Goal: Task Accomplishment & Management: Complete application form

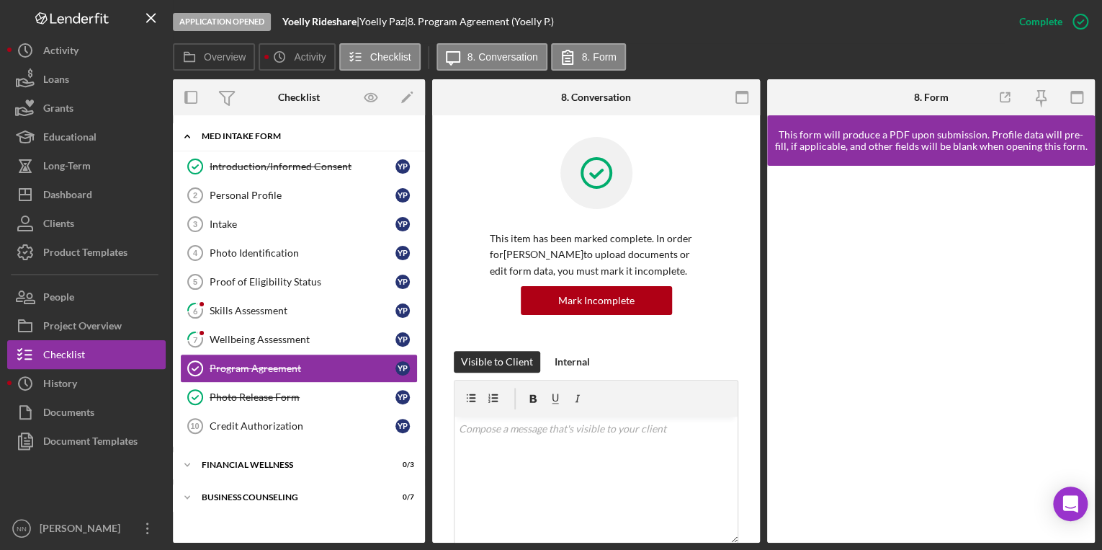
scroll to position [193, 0]
click at [99, 225] on button "Clients" at bounding box center [86, 223] width 158 height 29
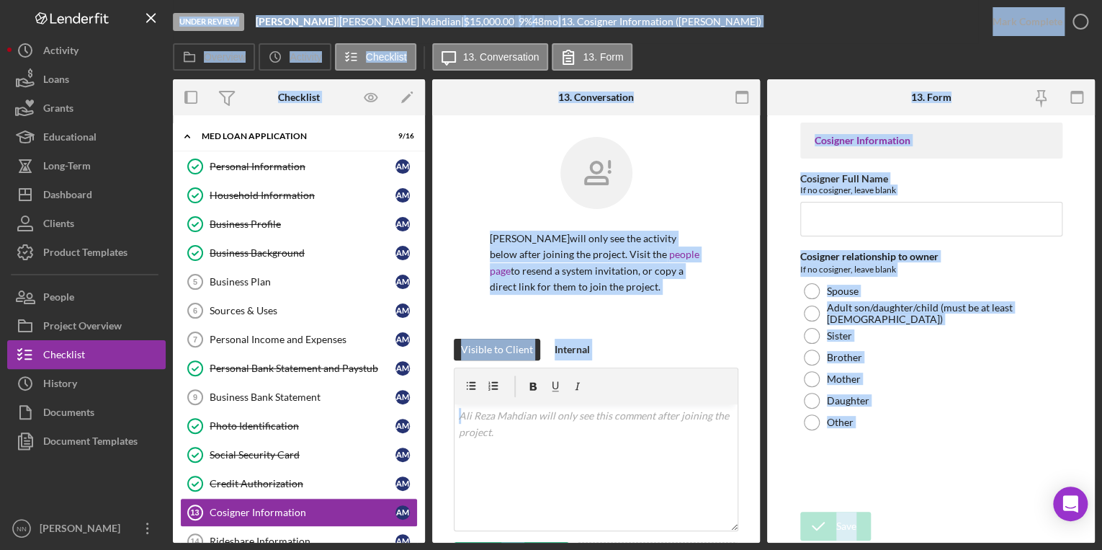
click at [472, 160] on div "Ali Reza Mahdian will only see the activity below after joining the project. Vi…" at bounding box center [596, 238] width 284 height 202
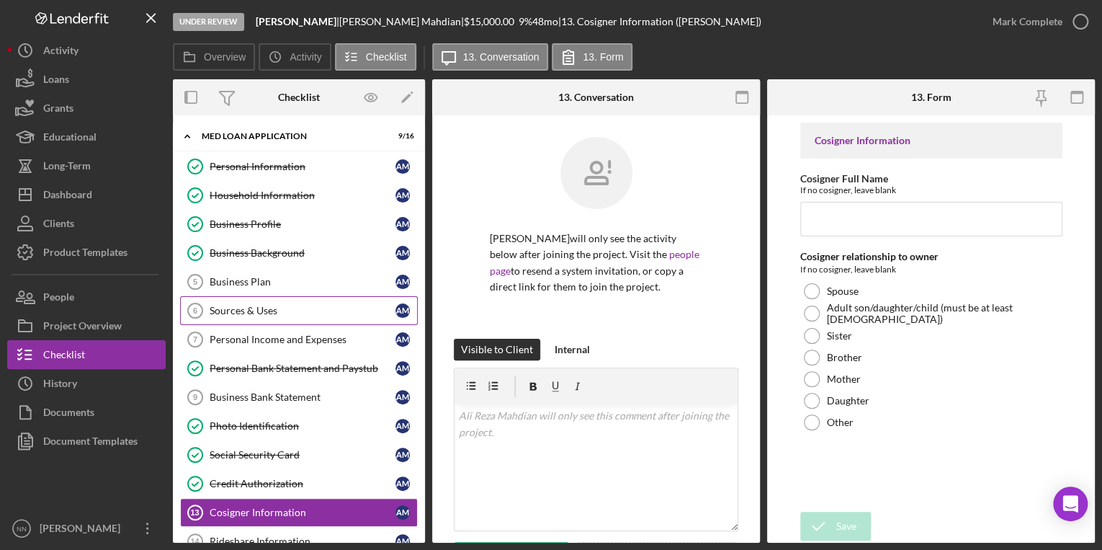
click at [282, 300] on link "Sources & Uses 6 Sources & Uses A M" at bounding box center [299, 310] width 238 height 29
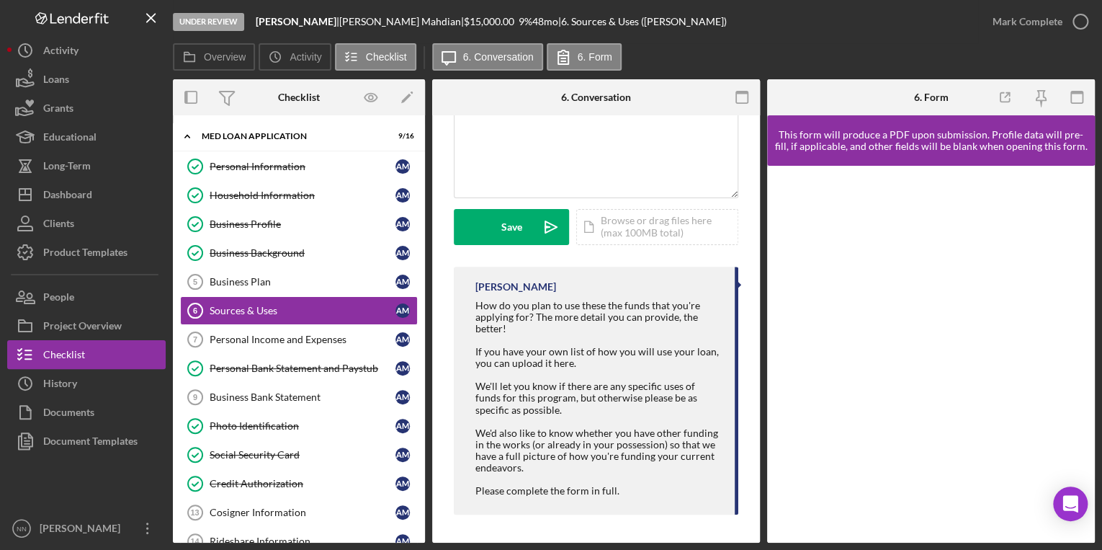
scroll to position [275, 0]
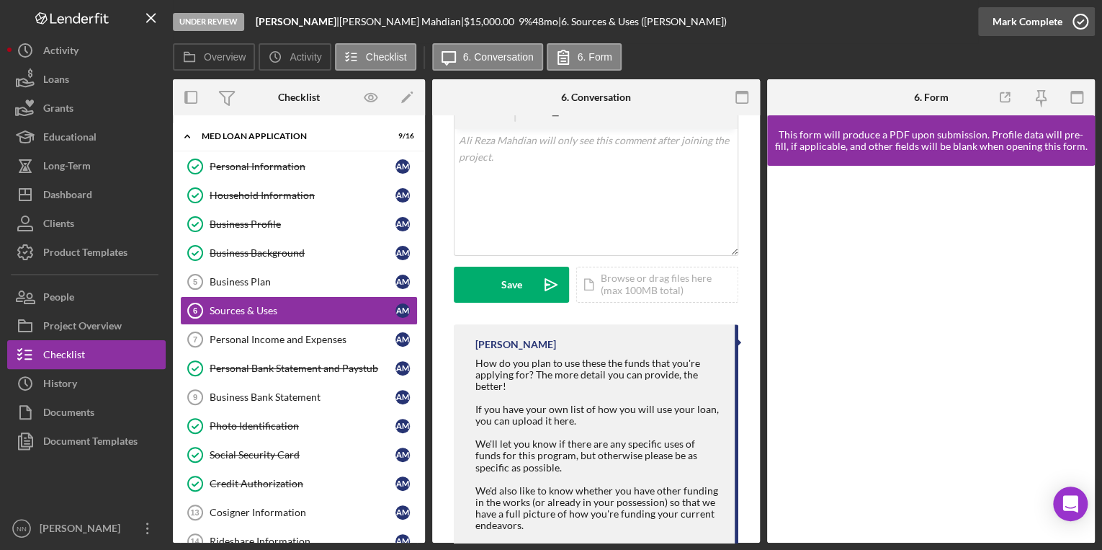
click at [1066, 30] on icon "button" at bounding box center [1080, 22] width 36 height 36
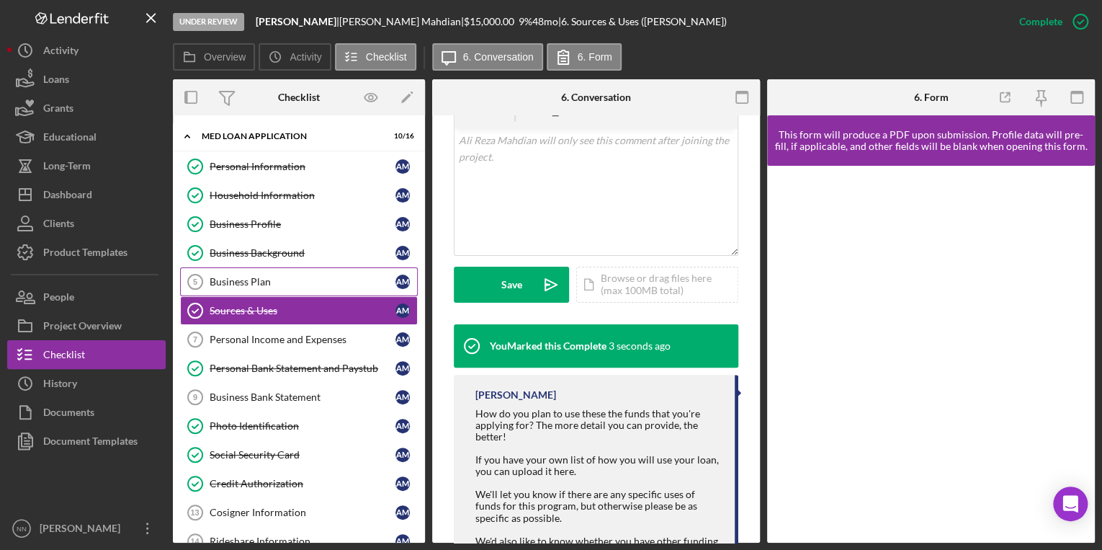
click at [252, 276] on div "Business Plan" at bounding box center [303, 282] width 186 height 12
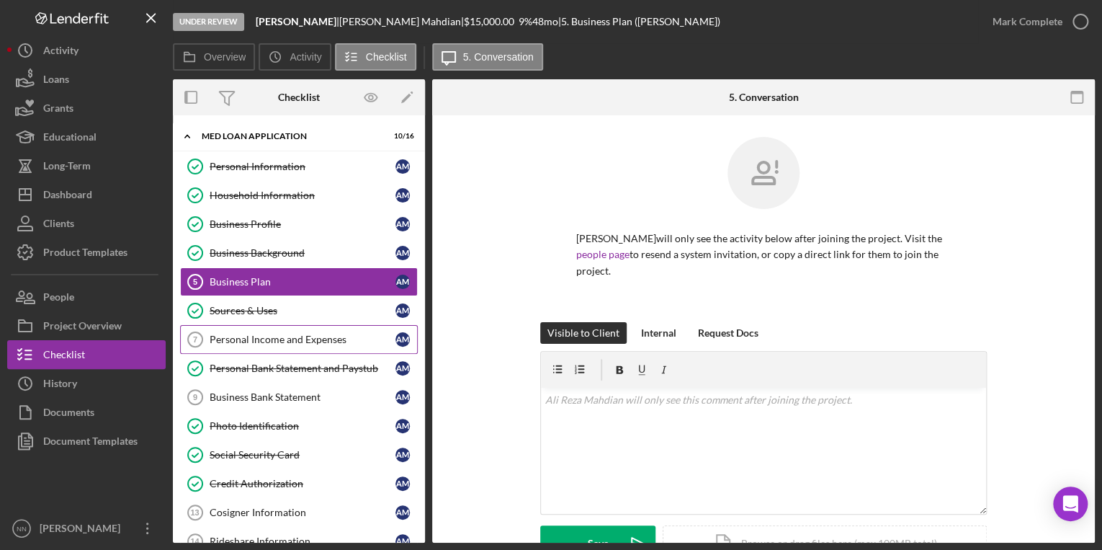
click at [313, 336] on div "Personal Income and Expenses" at bounding box center [303, 339] width 186 height 12
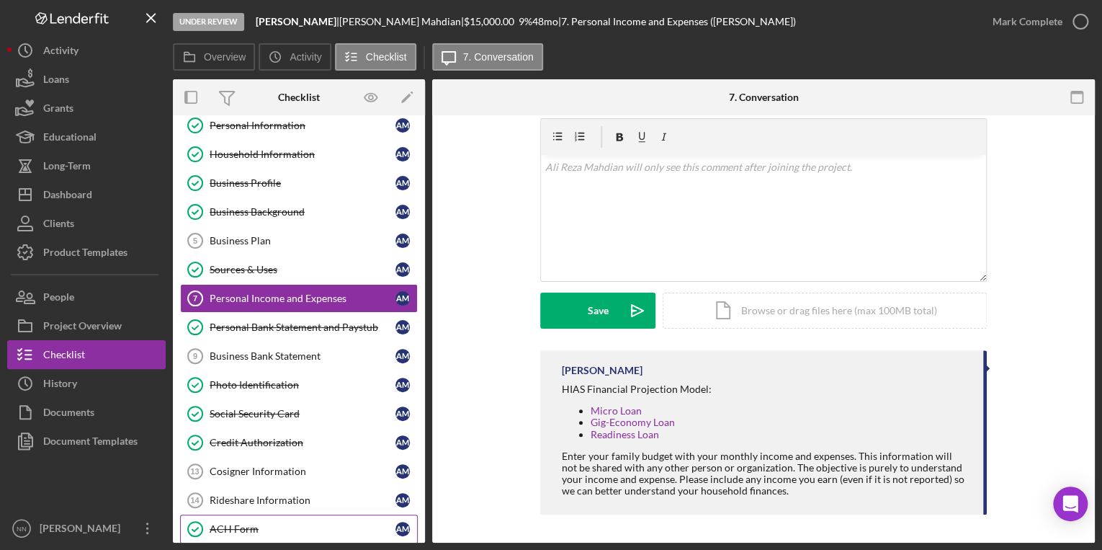
scroll to position [173, 0]
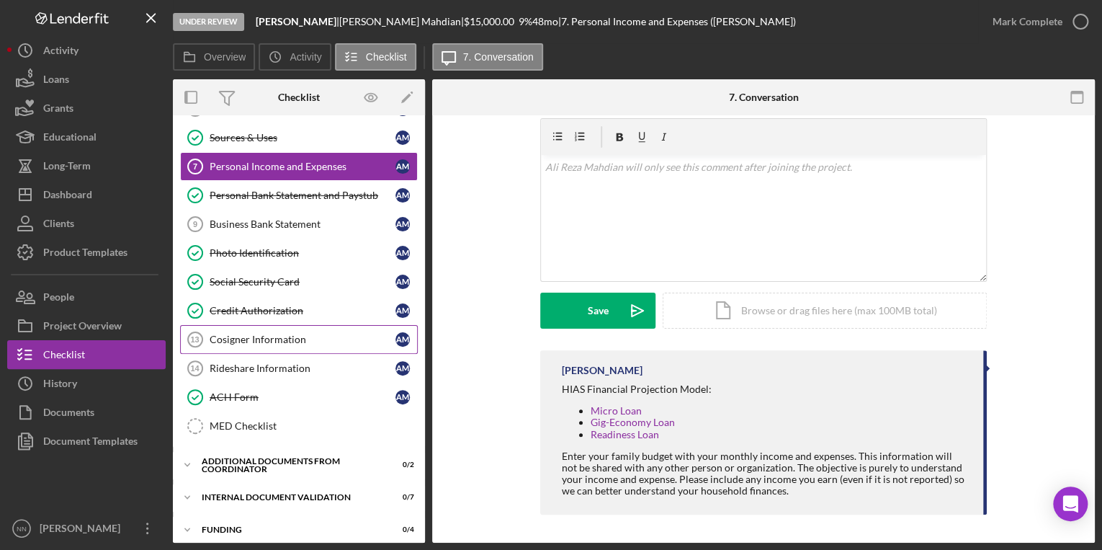
click at [273, 337] on div "Cosigner Information" at bounding box center [303, 339] width 186 height 12
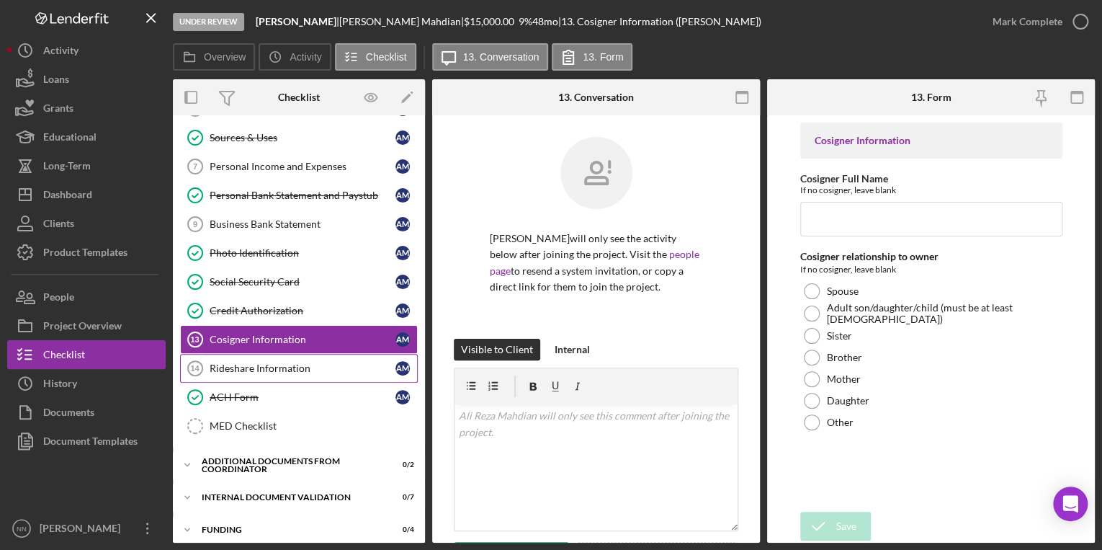
click at [277, 369] on div "Rideshare Information" at bounding box center [303, 368] width 186 height 12
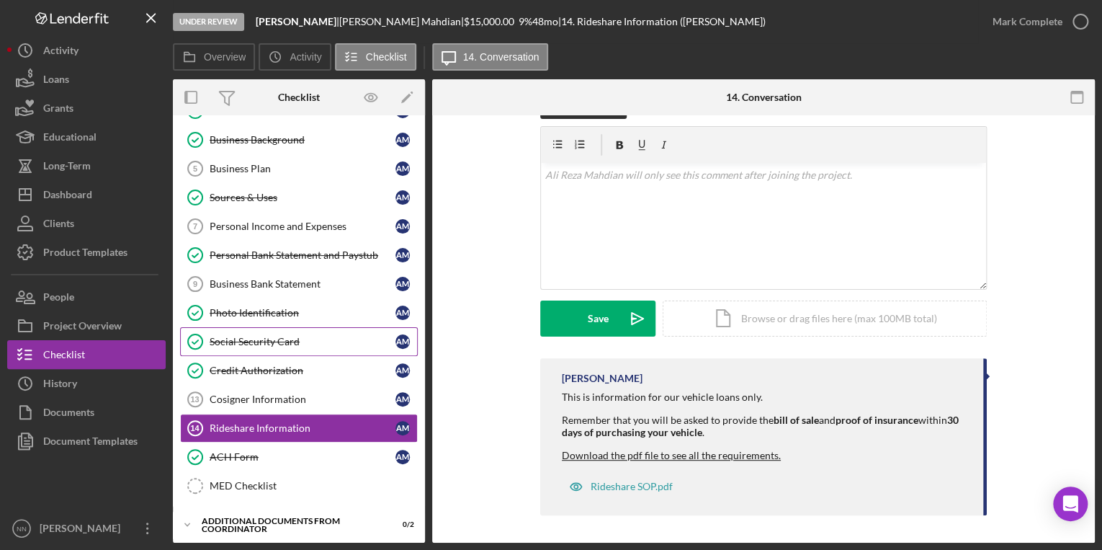
scroll to position [58, 0]
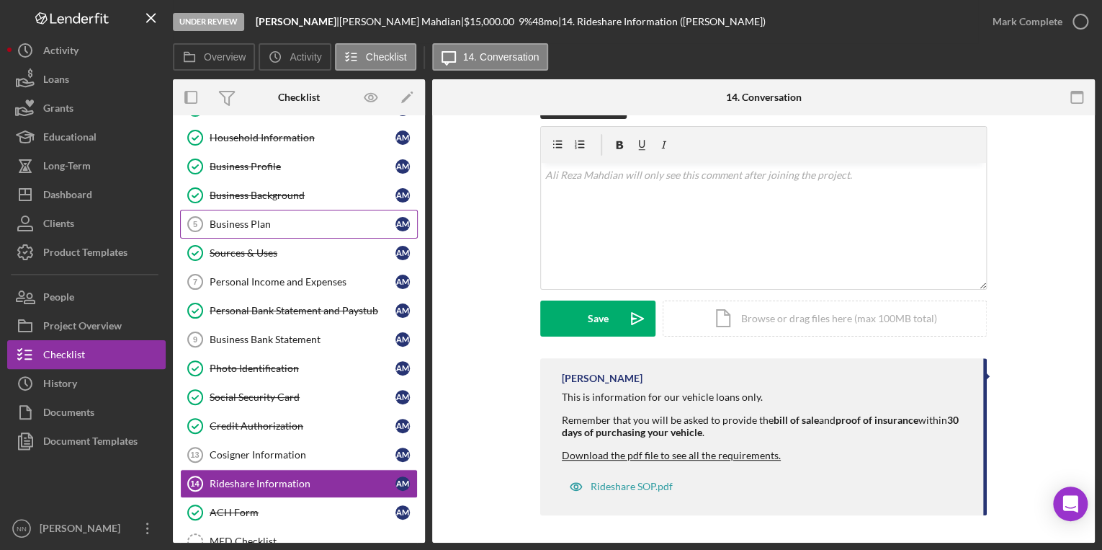
click at [278, 231] on link "Business Plan 5 Business Plan A M" at bounding box center [299, 224] width 238 height 29
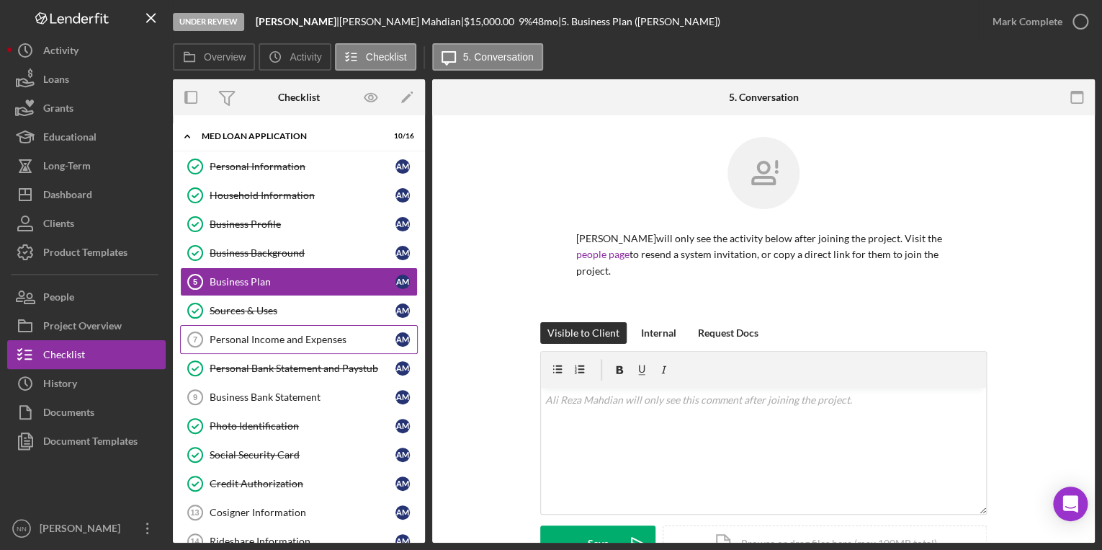
click at [287, 335] on div "Personal Income and Expenses" at bounding box center [303, 339] width 186 height 12
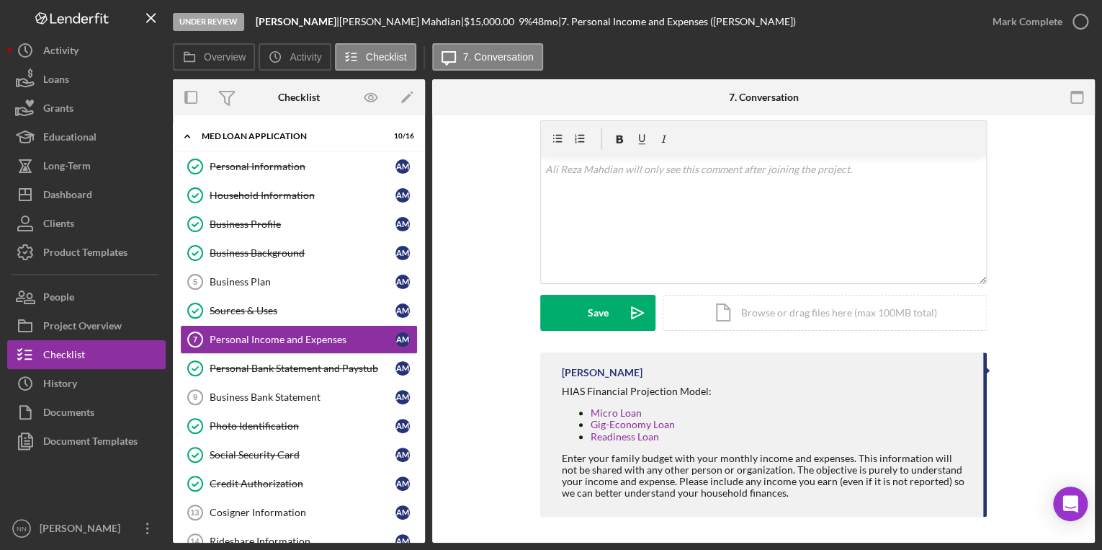
scroll to position [233, 0]
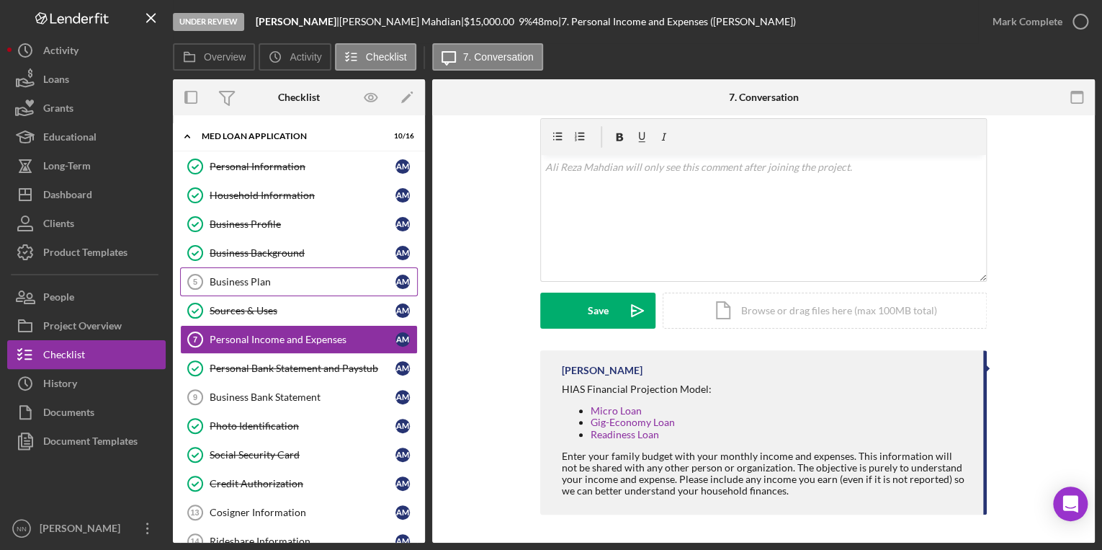
click at [318, 277] on div "Business Plan" at bounding box center [303, 282] width 186 height 12
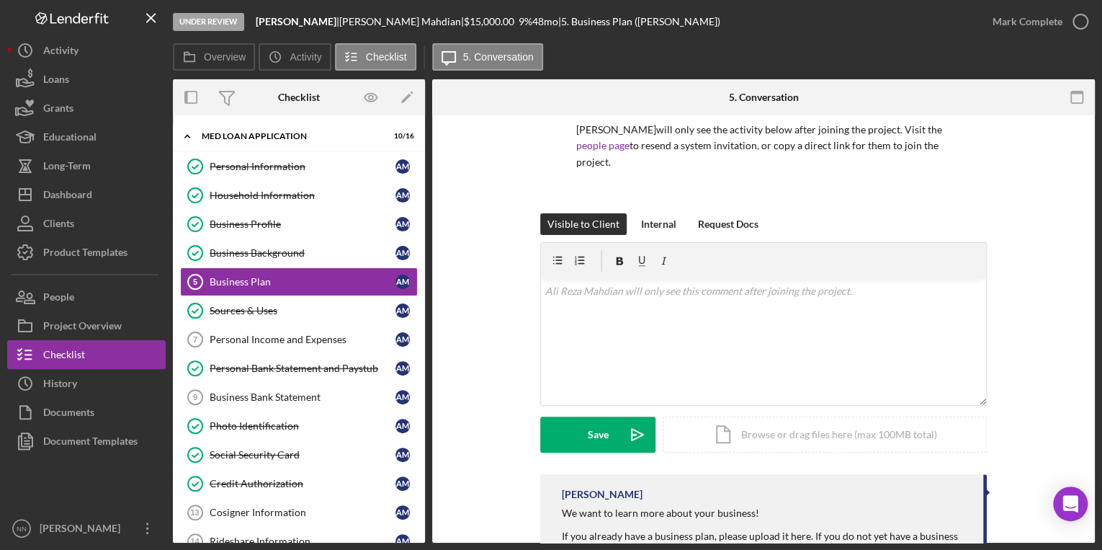
scroll to position [225, 0]
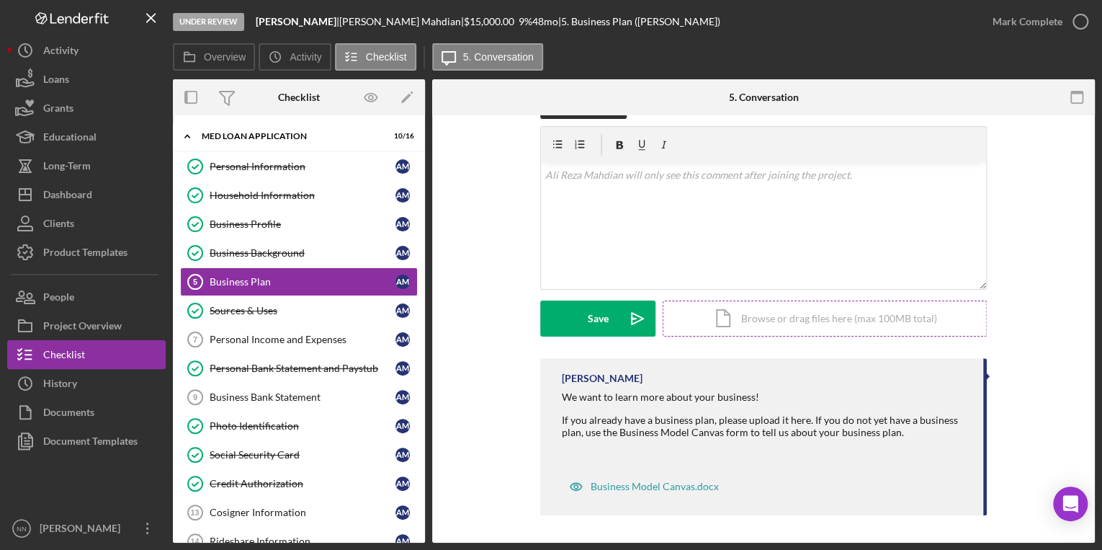
click at [823, 326] on div "Icon/Document Browse or drag files here (max 100MB total) Tap to choose files o…" at bounding box center [825, 318] width 324 height 36
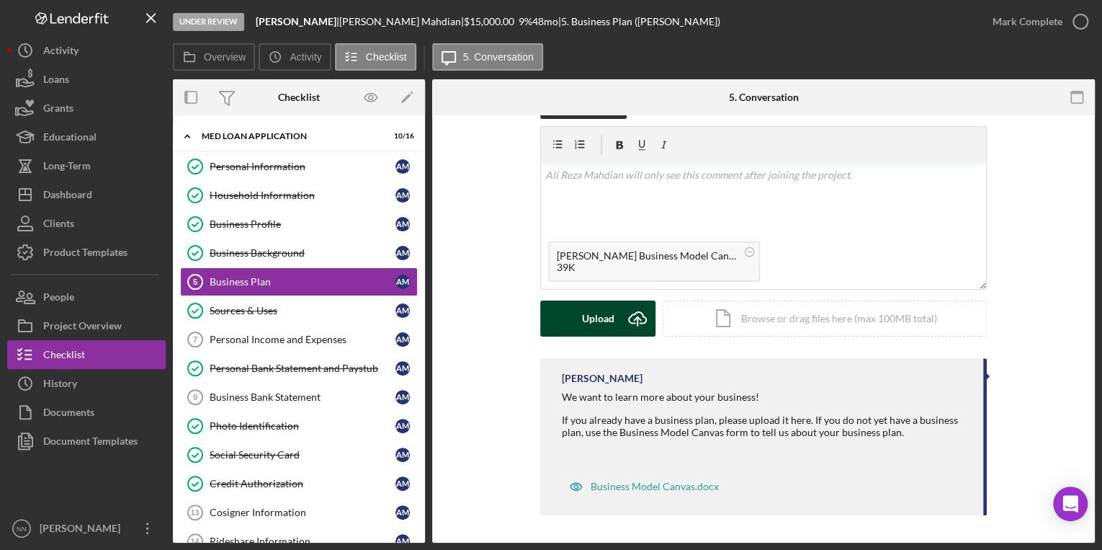
click at [578, 321] on button "Upload Icon/Upload" at bounding box center [597, 318] width 115 height 36
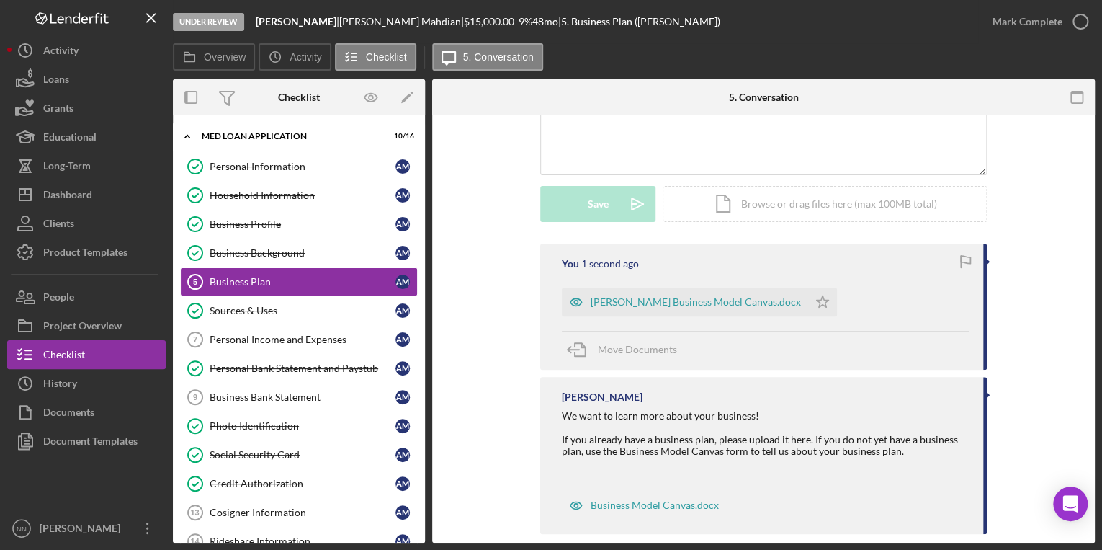
scroll to position [340, 0]
click at [808, 303] on icon "Icon/Star" at bounding box center [822, 301] width 29 height 29
click at [1082, 14] on icon "button" at bounding box center [1080, 22] width 36 height 36
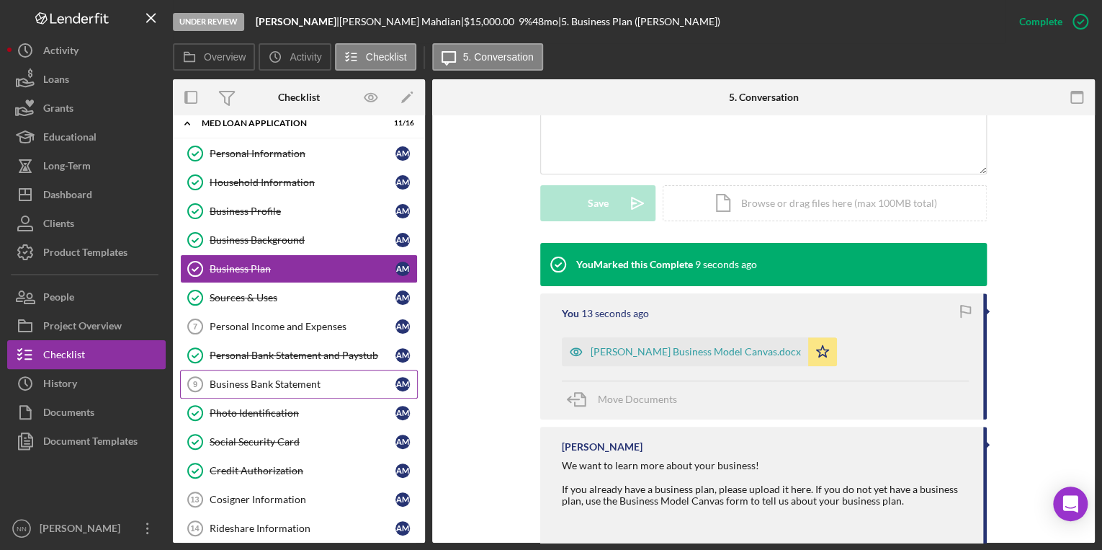
scroll to position [0, 0]
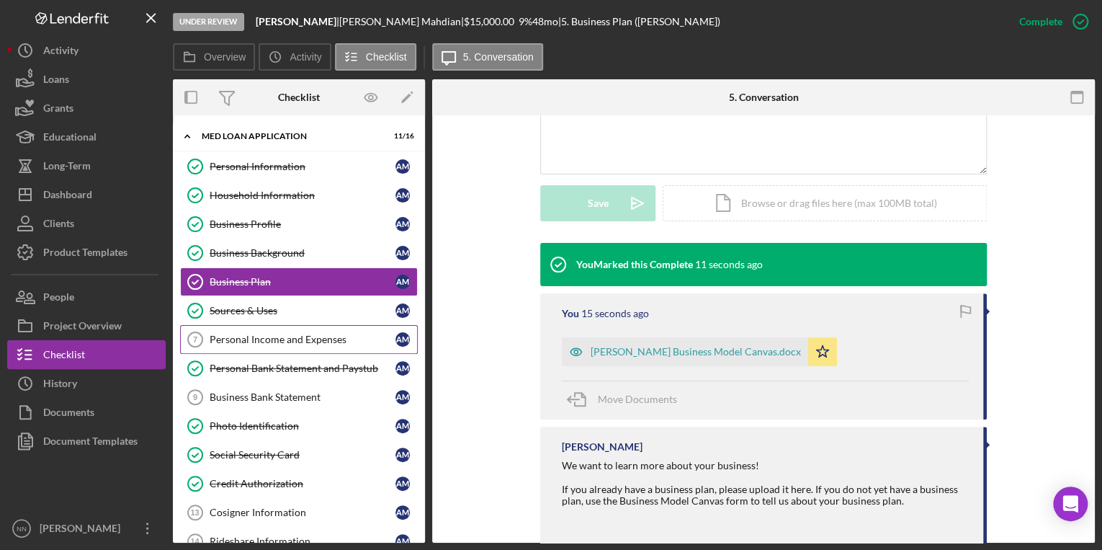
click at [294, 333] on div "Personal Income and Expenses" at bounding box center [303, 339] width 186 height 12
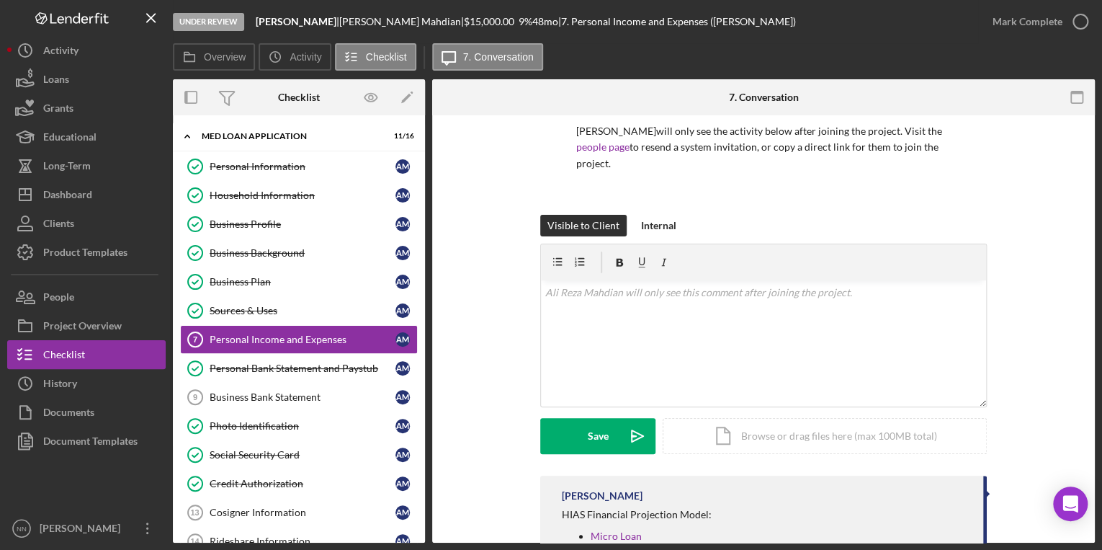
scroll to position [233, 0]
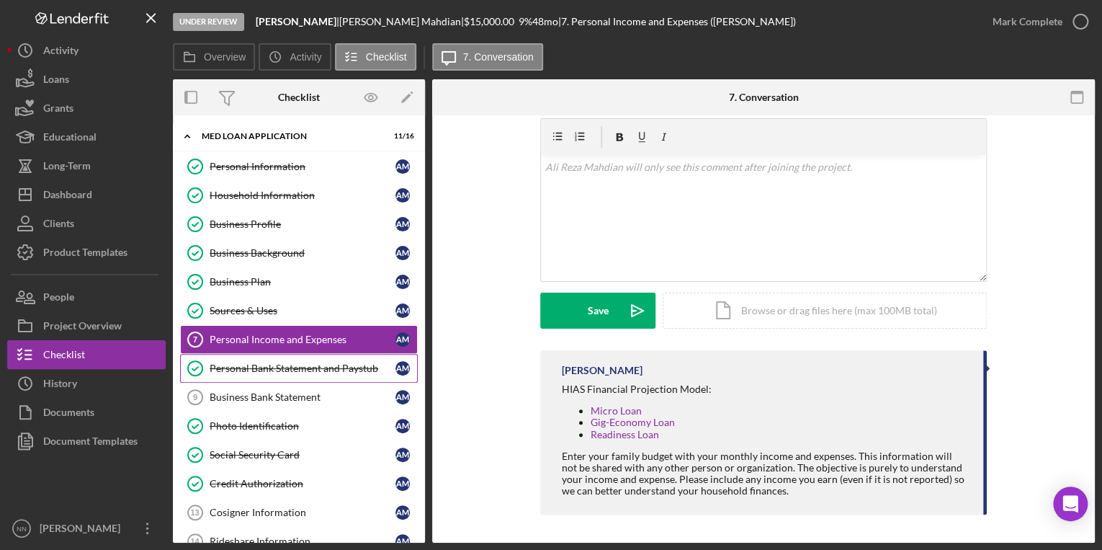
click at [284, 362] on div "Personal Bank Statement and Paystub" at bounding box center [303, 368] width 186 height 12
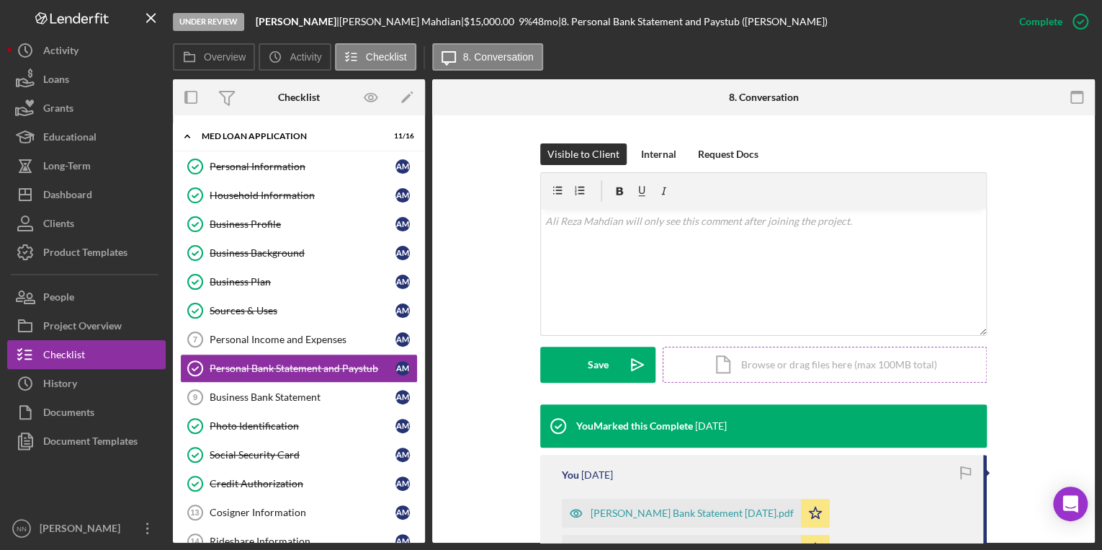
scroll to position [403, 0]
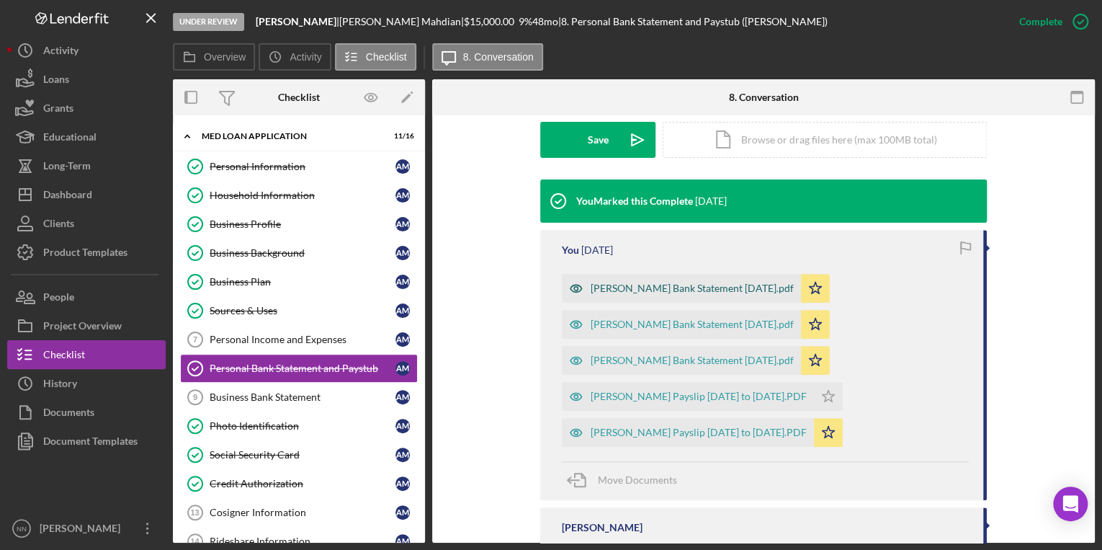
click at [708, 289] on div "[PERSON_NAME] Bank Statement [DATE].pdf" at bounding box center [692, 288] width 203 height 12
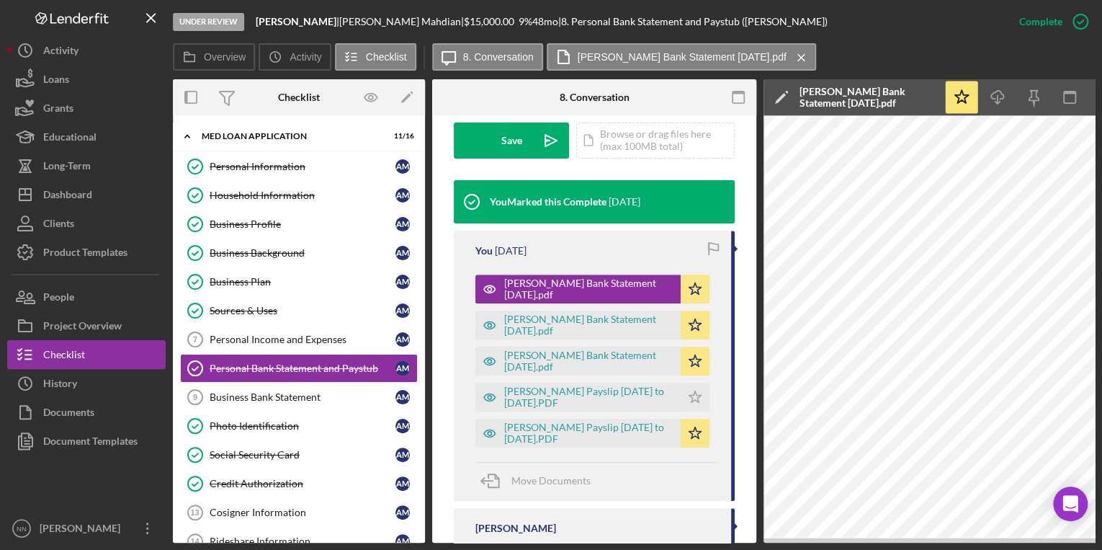
scroll to position [0, 101]
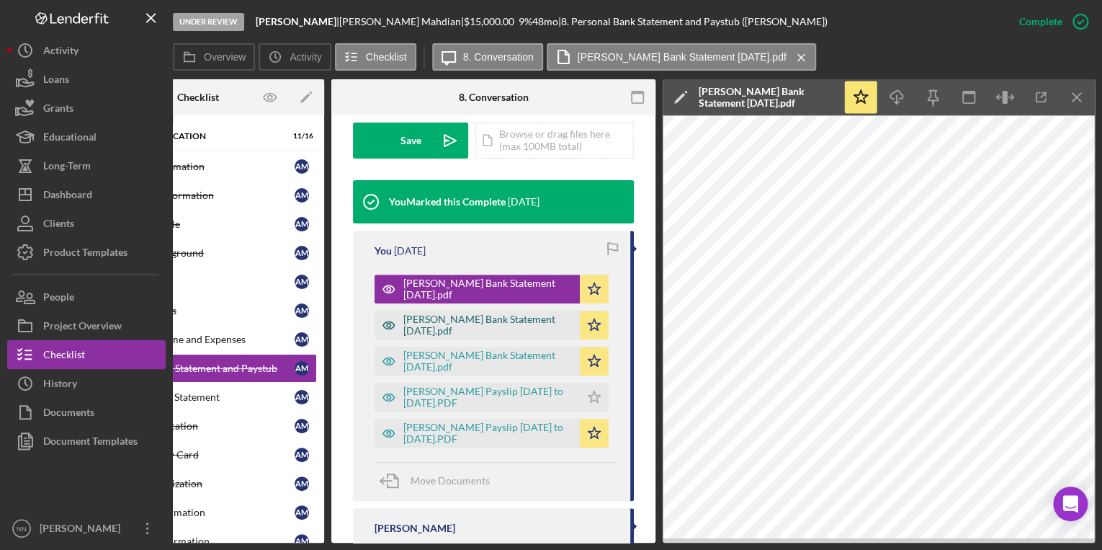
click at [459, 320] on div "[PERSON_NAME] Bank Statement [DATE].pdf" at bounding box center [487, 324] width 169 height 23
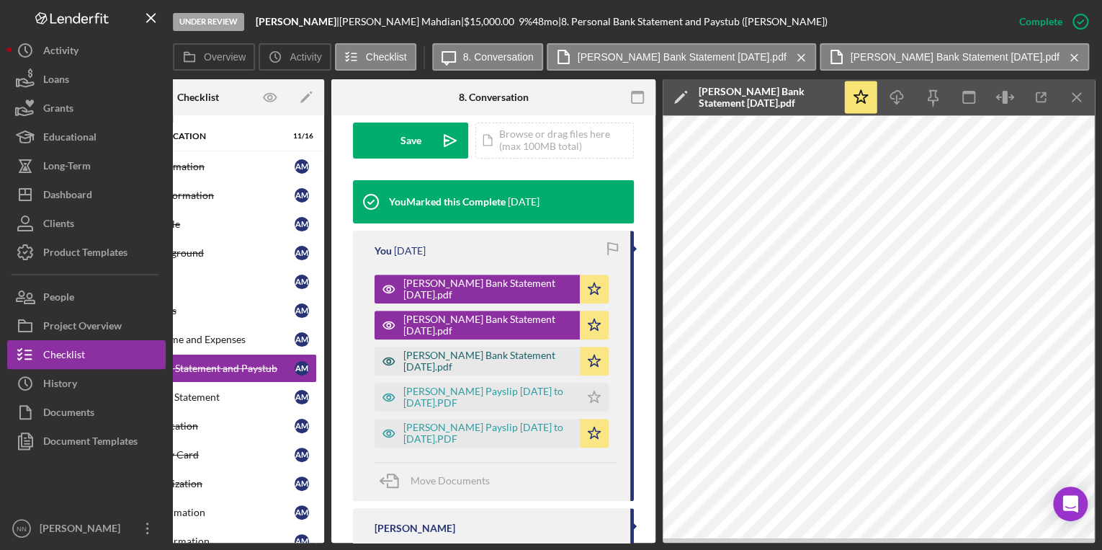
click at [490, 355] on div "[PERSON_NAME] Bank Statement [DATE].pdf" at bounding box center [487, 360] width 169 height 23
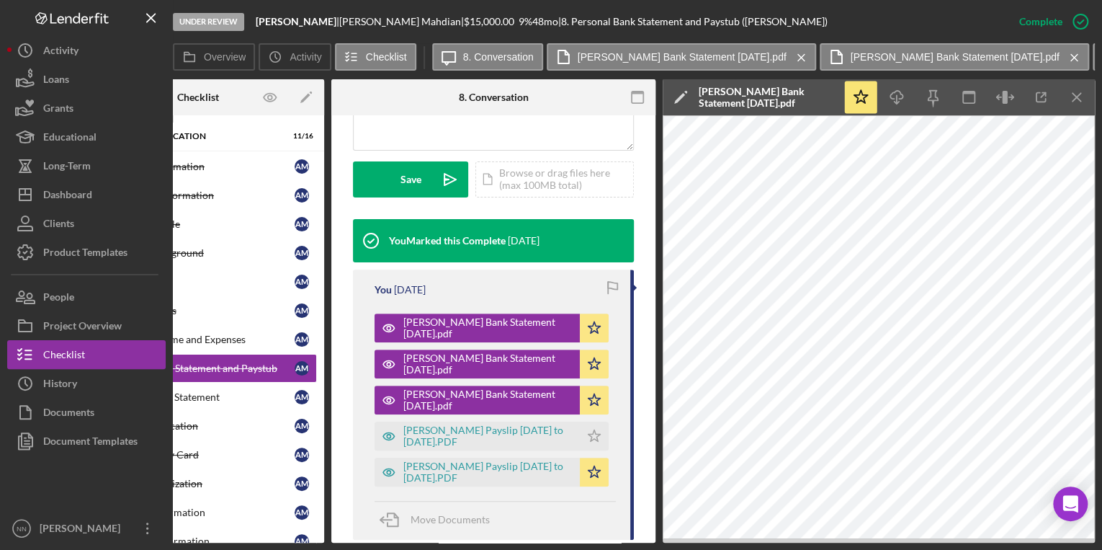
scroll to position [362, 0]
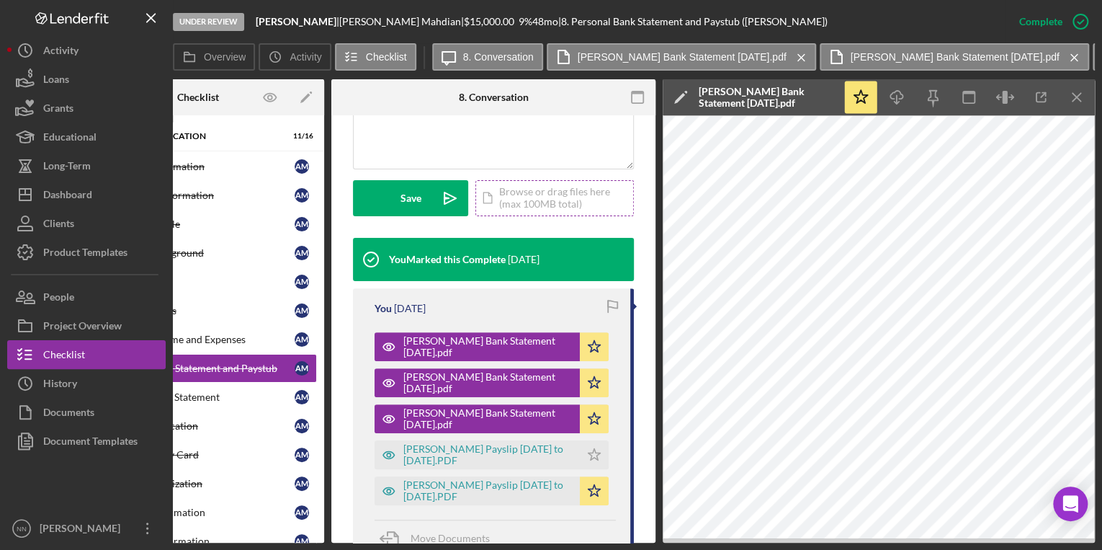
click at [570, 202] on div "Icon/Document Browse or drag files here (max 100MB total) Tap to choose files o…" at bounding box center [554, 198] width 158 height 36
click at [516, 204] on div "Icon/Document Browse or drag files here (max 100MB total) Tap to choose files o…" at bounding box center [554, 198] width 158 height 36
click at [1080, 99] on icon "Icon/Menu Close" at bounding box center [1077, 97] width 32 height 32
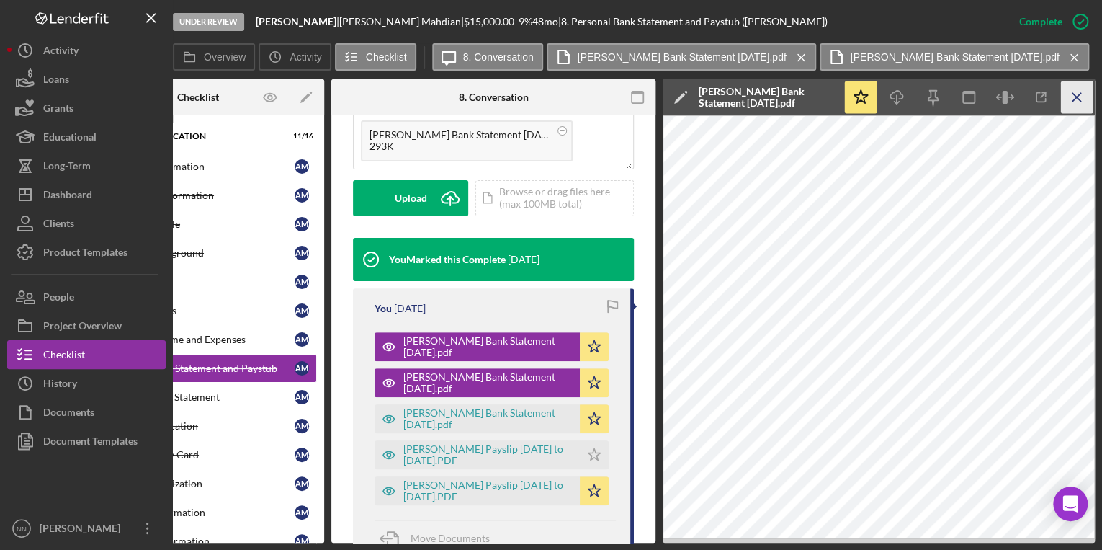
click at [1084, 99] on icon "Icon/Menu Close" at bounding box center [1077, 97] width 32 height 32
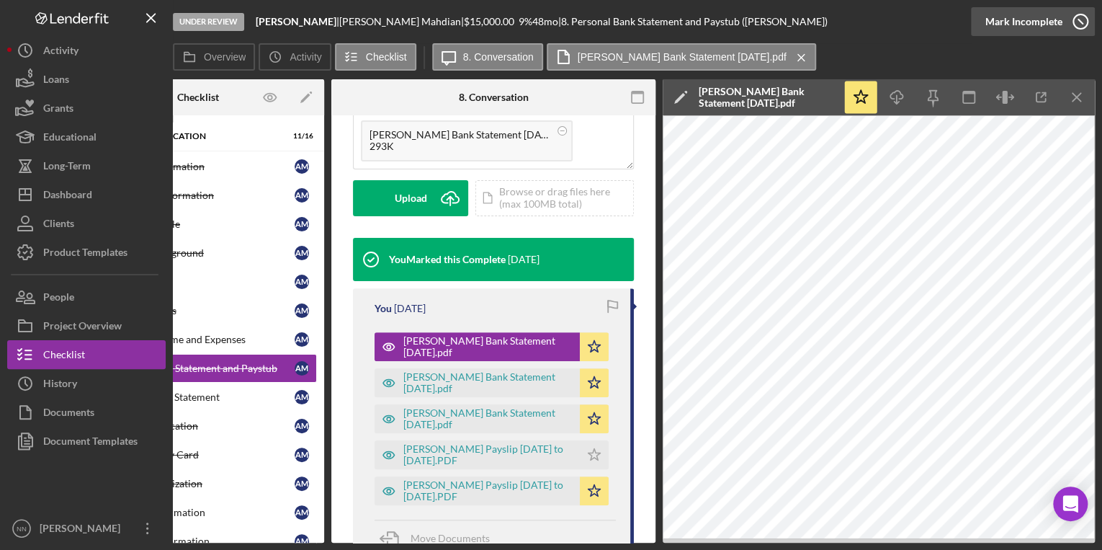
click at [1063, 30] on icon "button" at bounding box center [1080, 22] width 36 height 36
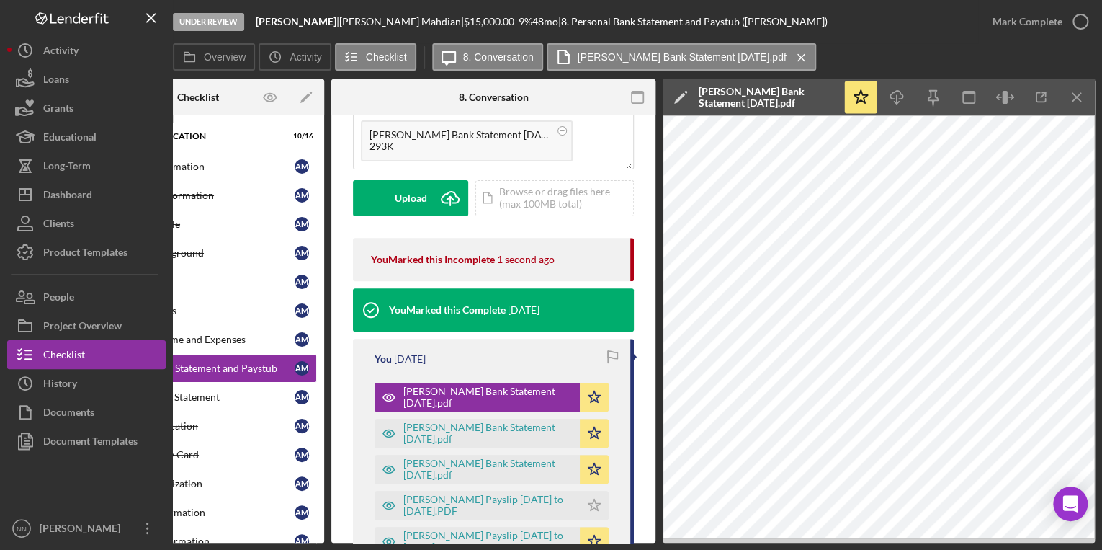
scroll to position [419, 0]
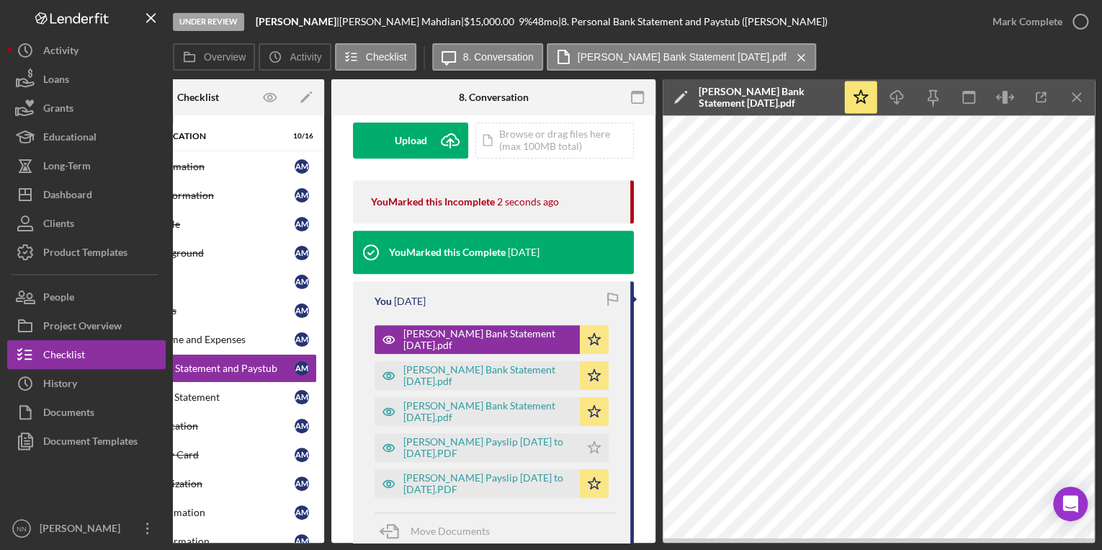
click at [514, 157] on div "Upload Icon/Upload Icon/Document Browse or drag files here (max 100MB total) Ta…" at bounding box center [493, 140] width 281 height 36
click at [524, 145] on div "Icon/Document Browse or drag files here (max 100MB total) Tap to choose files o…" at bounding box center [554, 140] width 158 height 36
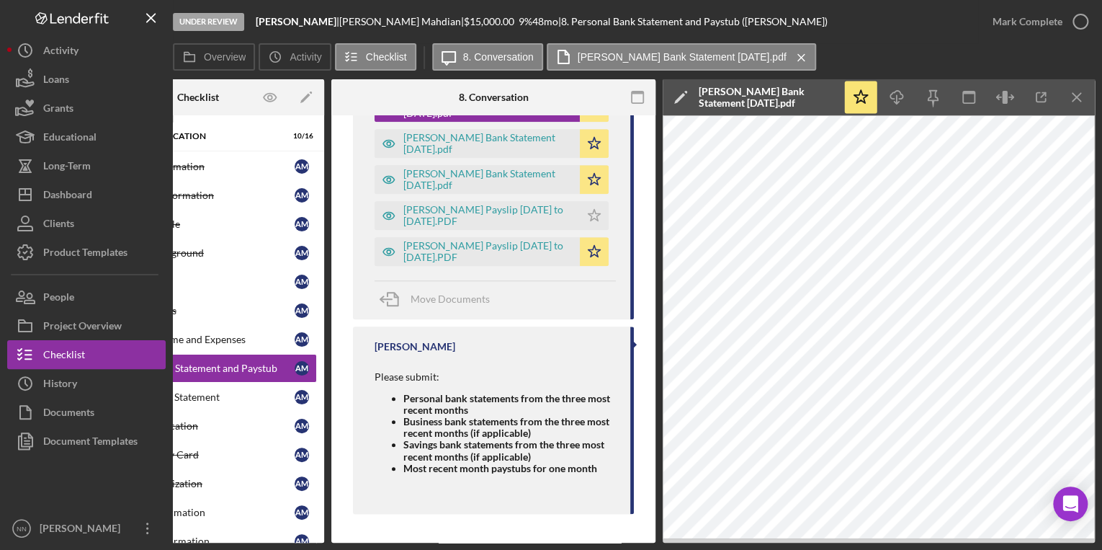
scroll to position [654, 0]
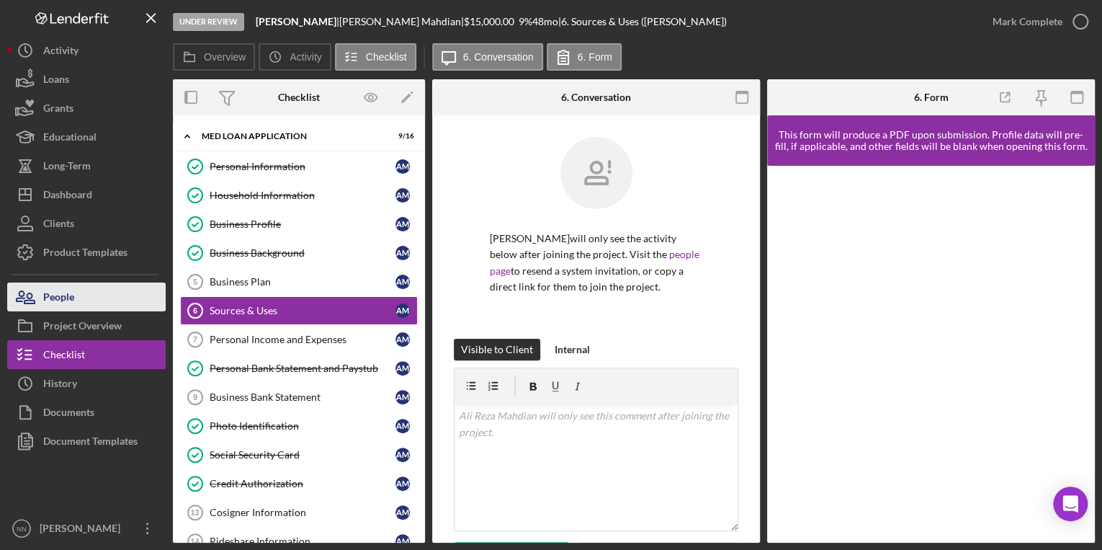
click at [58, 287] on div "People" at bounding box center [58, 298] width 31 height 32
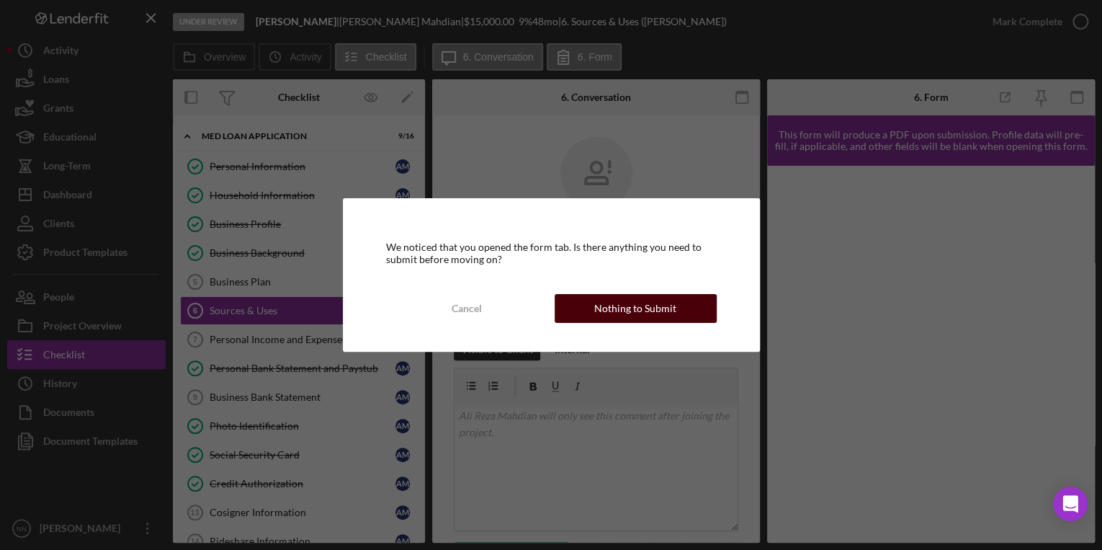
click at [614, 300] on div "Nothing to Submit" at bounding box center [635, 308] width 82 height 29
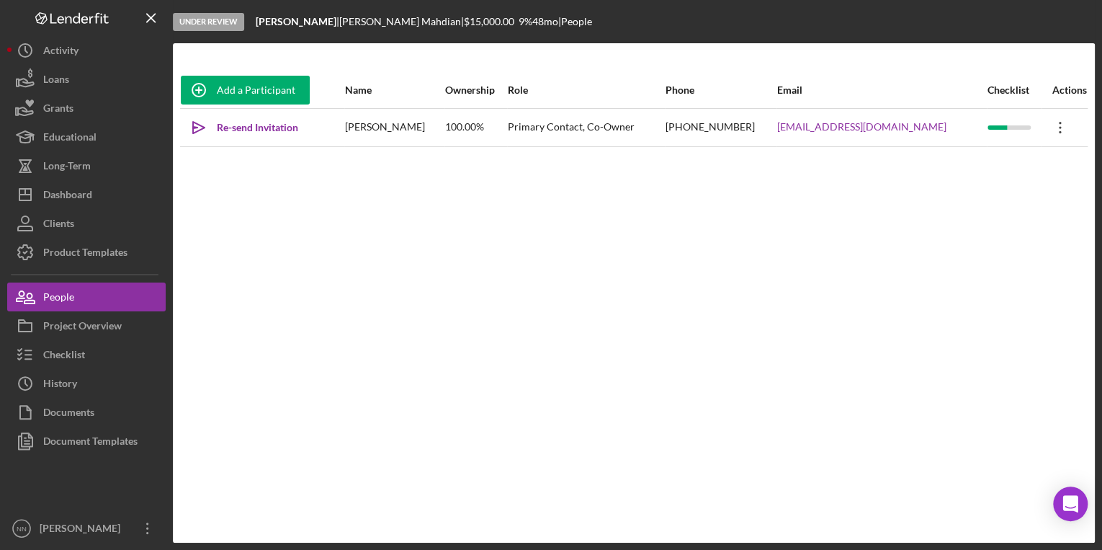
click at [1049, 131] on icon "Icon/Overflow" at bounding box center [1060, 127] width 36 height 36
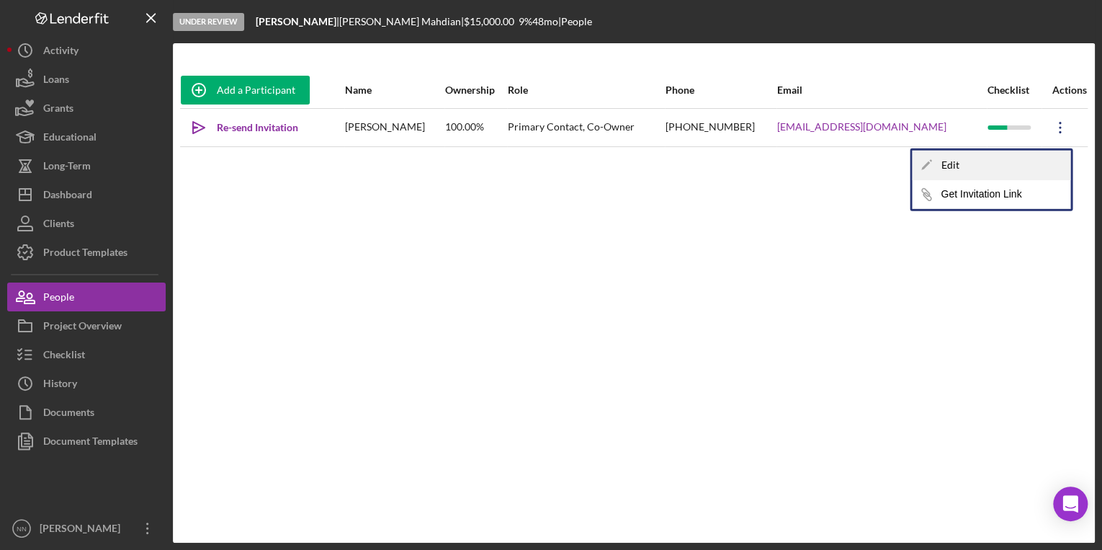
click at [995, 155] on div "Icon/Edit Edit" at bounding box center [991, 166] width 158 height 30
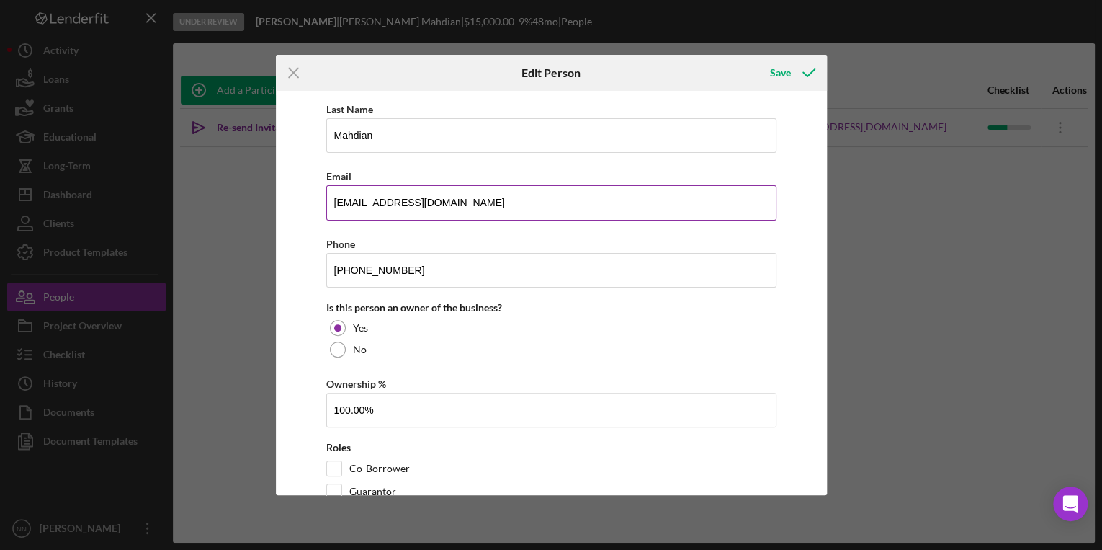
scroll to position [109, 0]
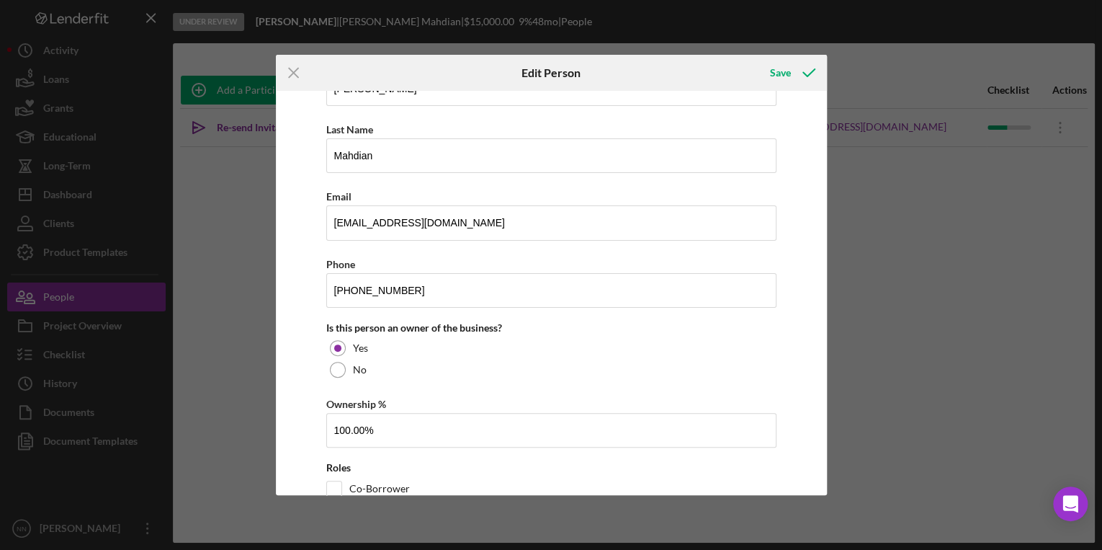
click at [290, 75] on icon "Icon/Menu Close" at bounding box center [294, 73] width 36 height 36
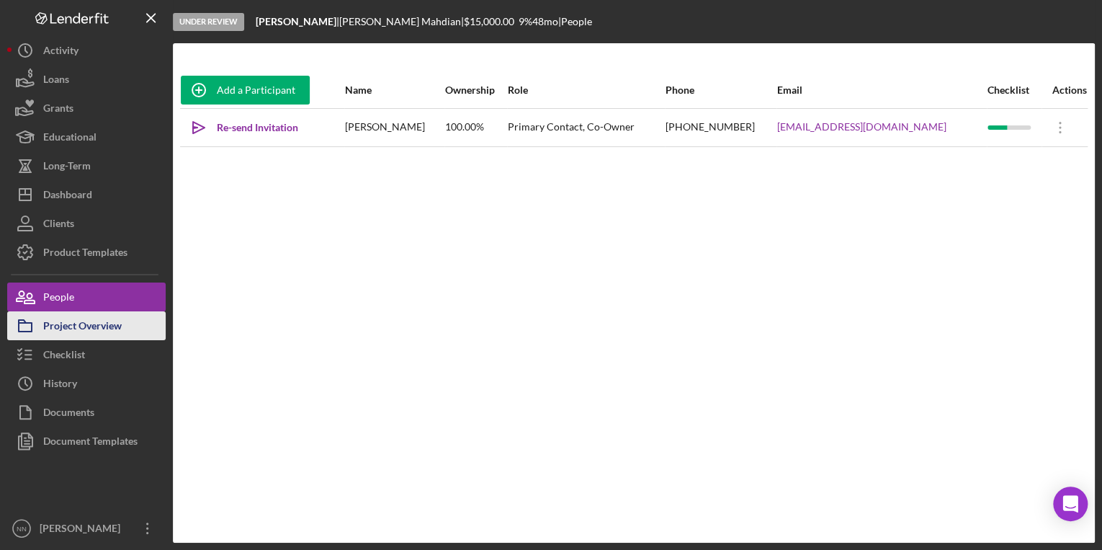
click at [109, 333] on div "Project Overview" at bounding box center [82, 327] width 79 height 32
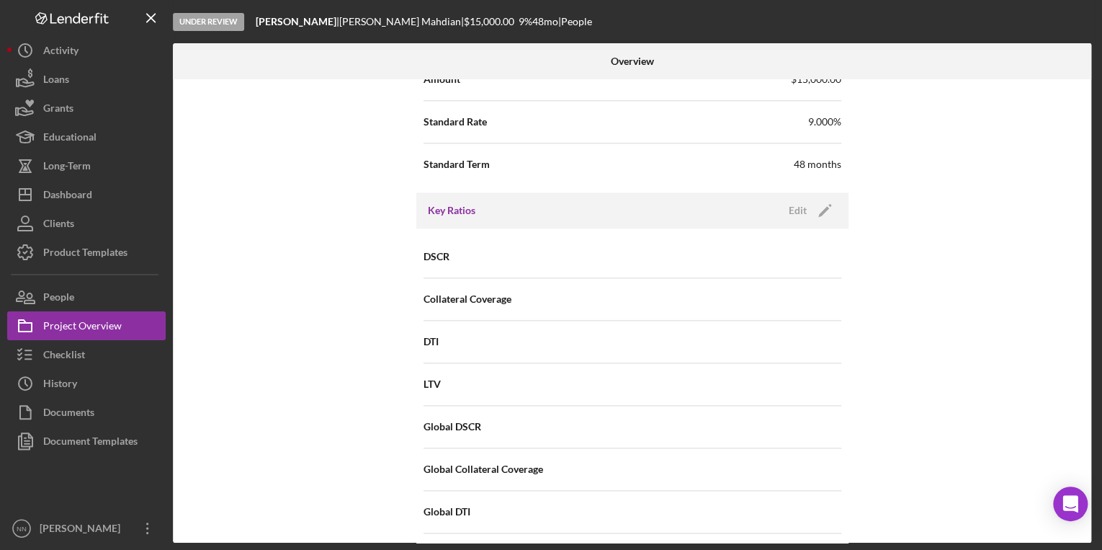
scroll to position [807, 0]
drag, startPoint x: 1085, startPoint y: 359, endPoint x: 1080, endPoint y: 380, distance: 22.2
click at [1080, 380] on div "Internal Workflow Stage Under Review Icon/Dropdown Arrow Archive (can unarchive…" at bounding box center [632, 310] width 918 height 463
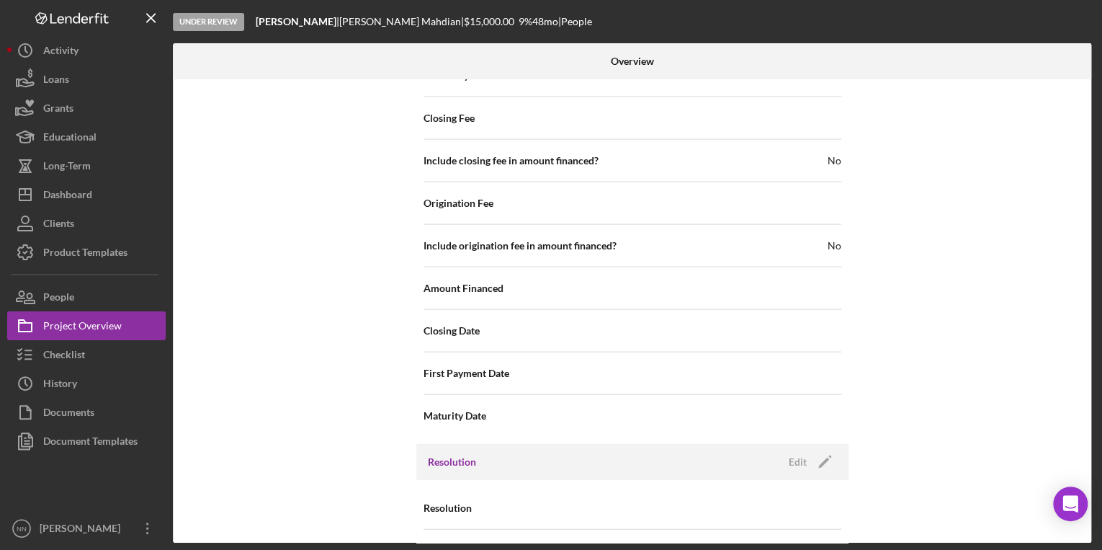
scroll to position [1524, 0]
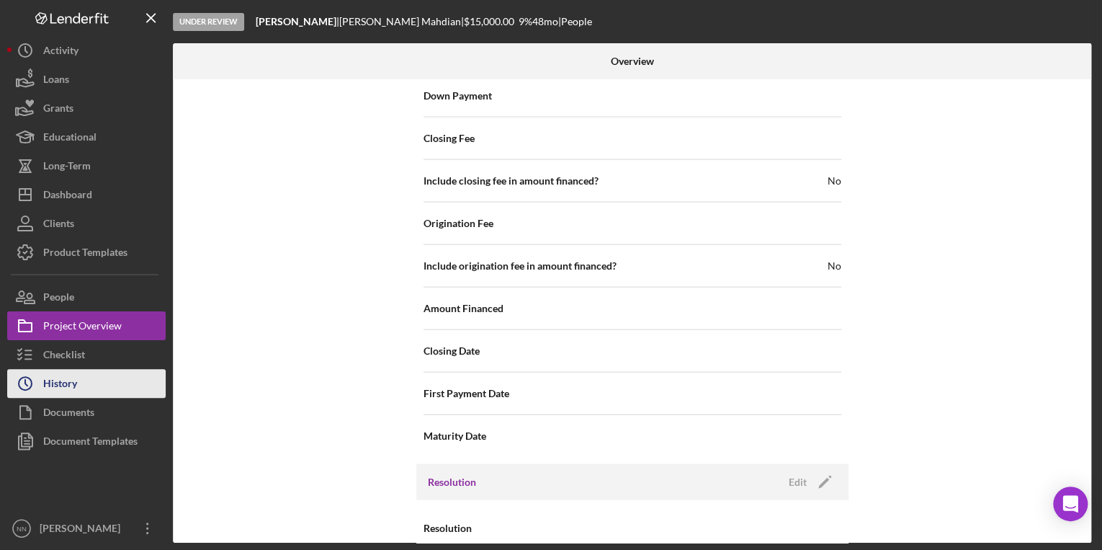
click at [94, 370] on button "Icon/History History" at bounding box center [86, 383] width 158 height 29
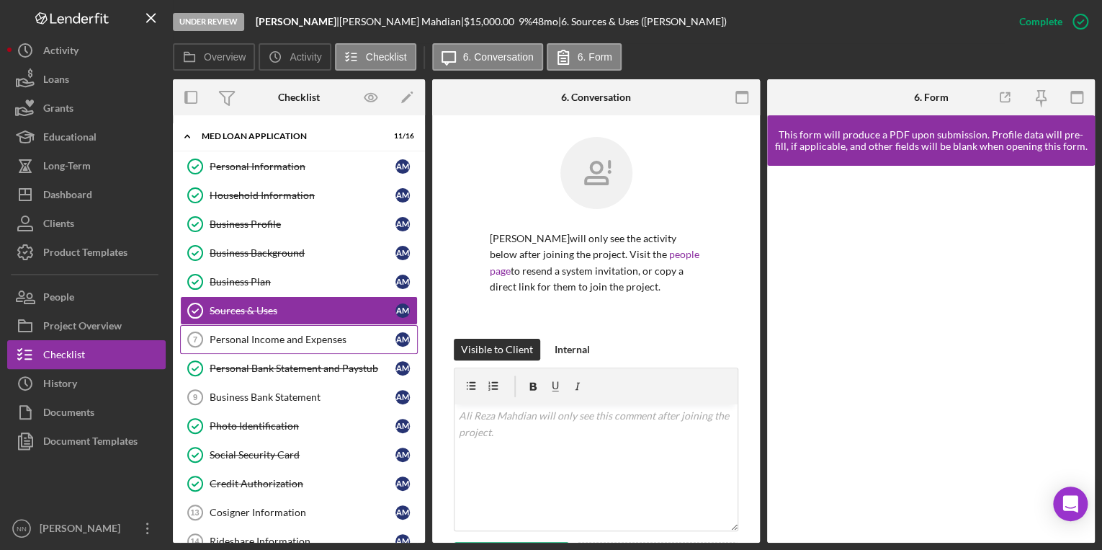
click at [328, 339] on div "Personal Income and Expenses" at bounding box center [303, 339] width 186 height 12
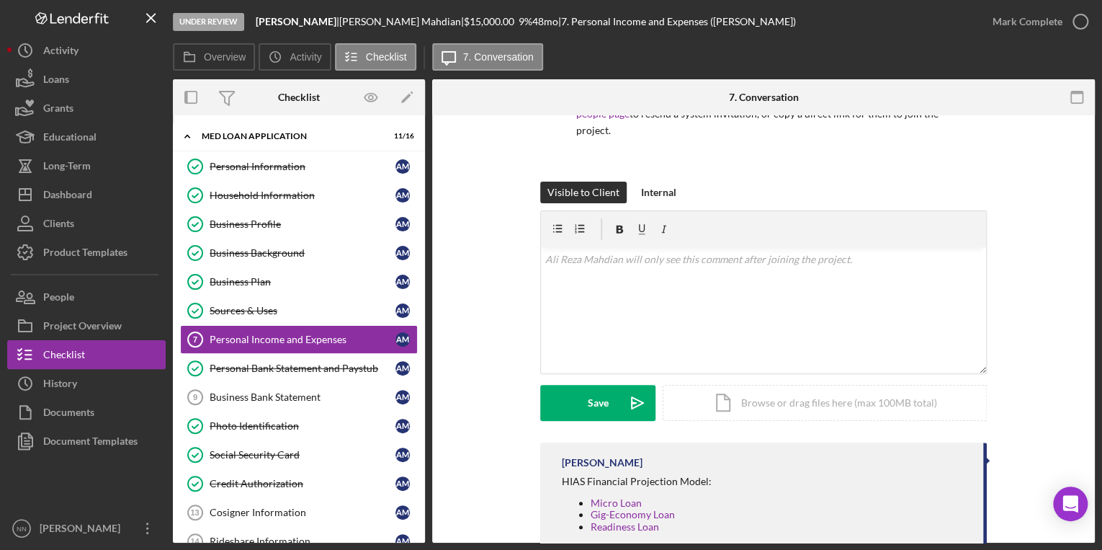
scroll to position [233, 0]
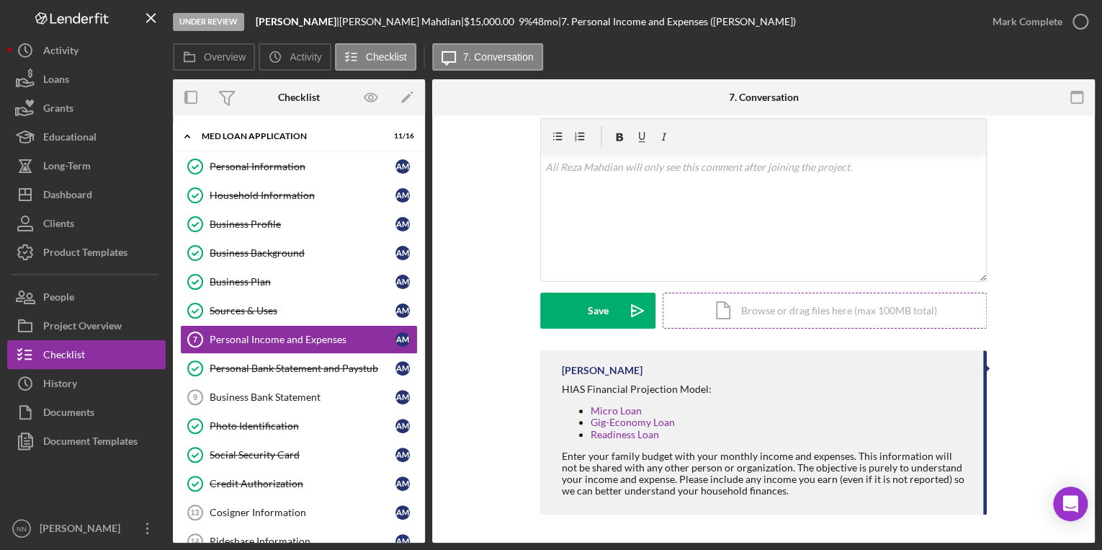
click at [750, 310] on div "Icon/Document Browse or drag files here (max 100MB total) Tap to choose files o…" at bounding box center [825, 310] width 324 height 36
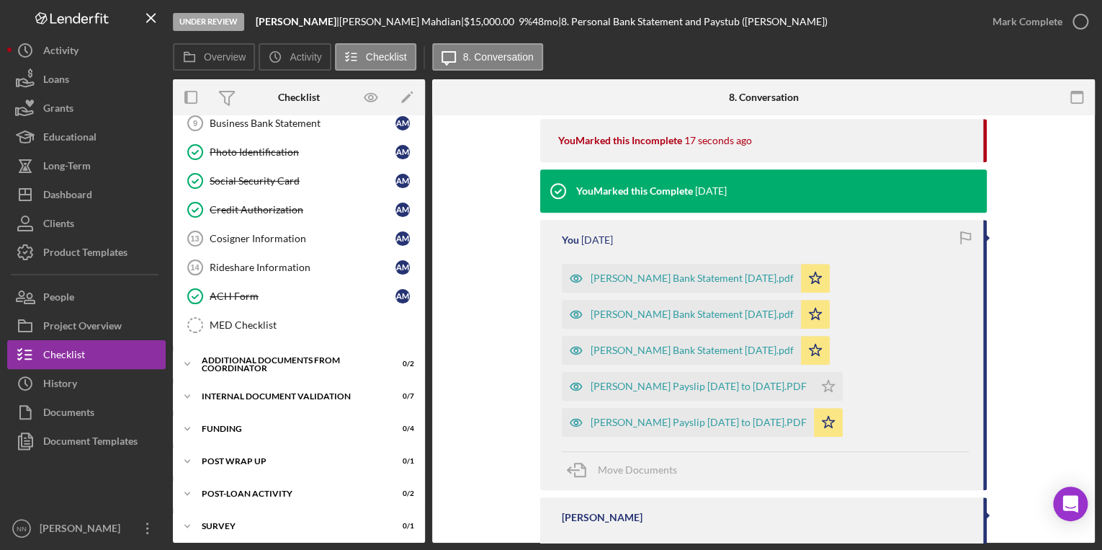
scroll to position [403, 0]
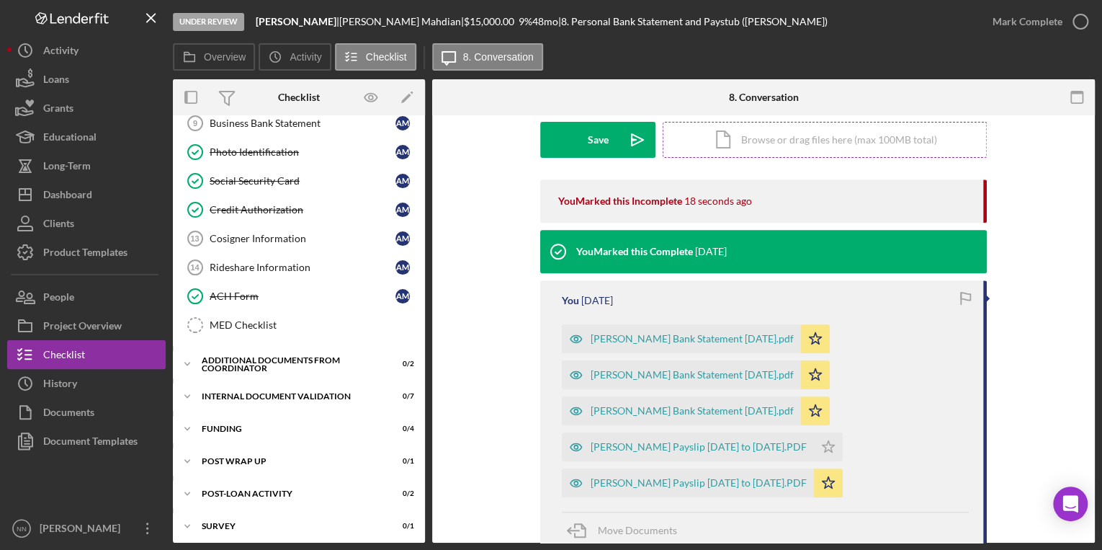
click at [749, 141] on div "Icon/Document Browse or drag files here (max 100MB total) Tap to choose files o…" at bounding box center [825, 140] width 324 height 36
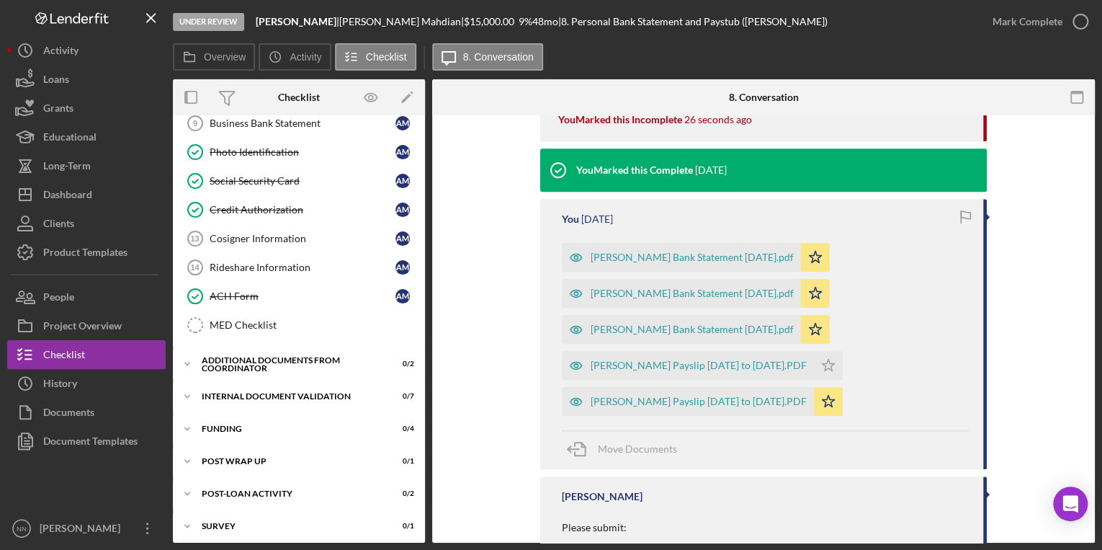
scroll to position [484, 0]
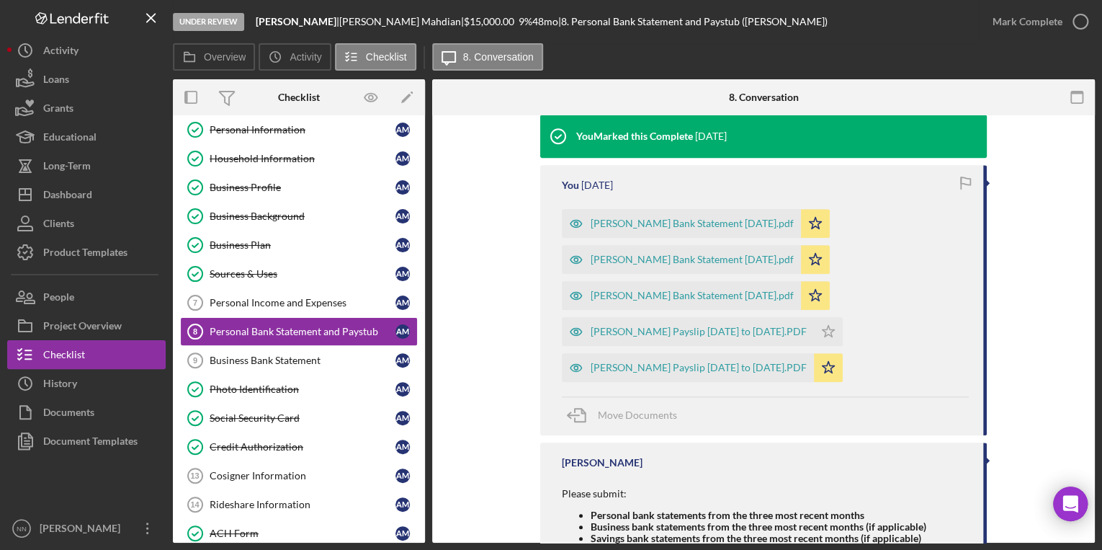
scroll to position [403, 0]
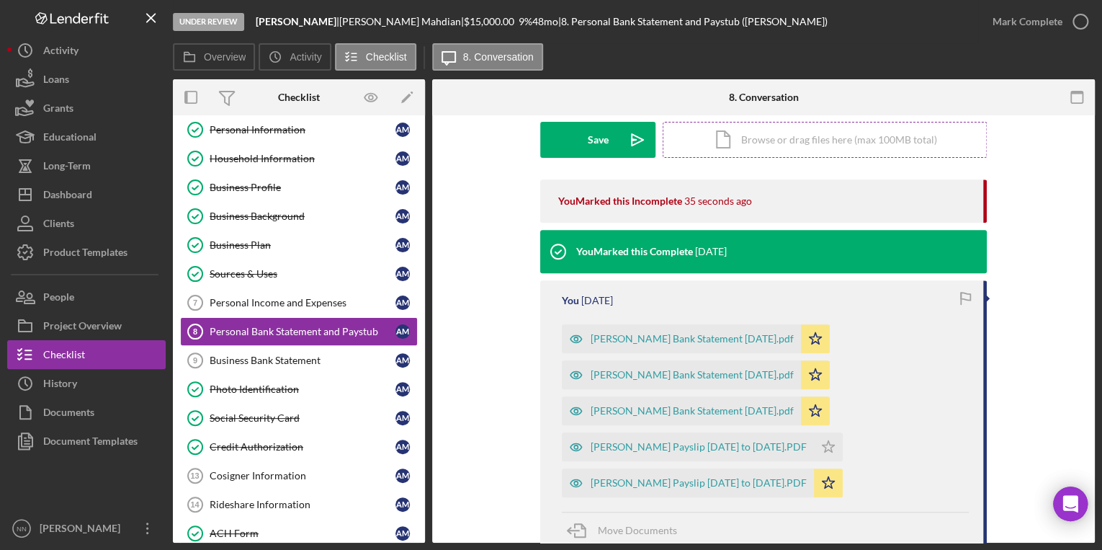
click at [812, 148] on div "Icon/Document Browse or drag files here (max 100MB total) Tap to choose files o…" at bounding box center [825, 140] width 324 height 36
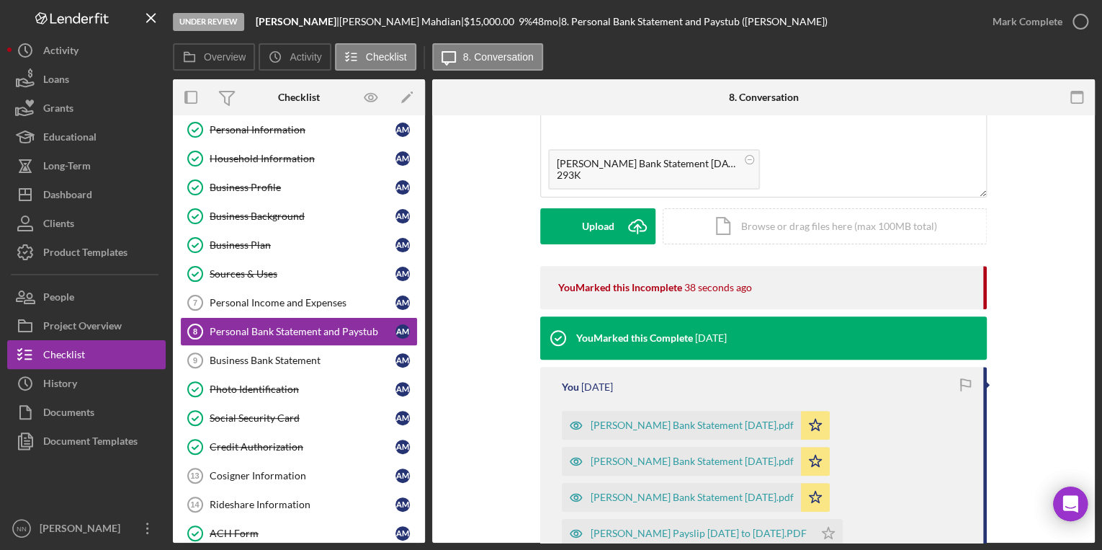
scroll to position [230, 0]
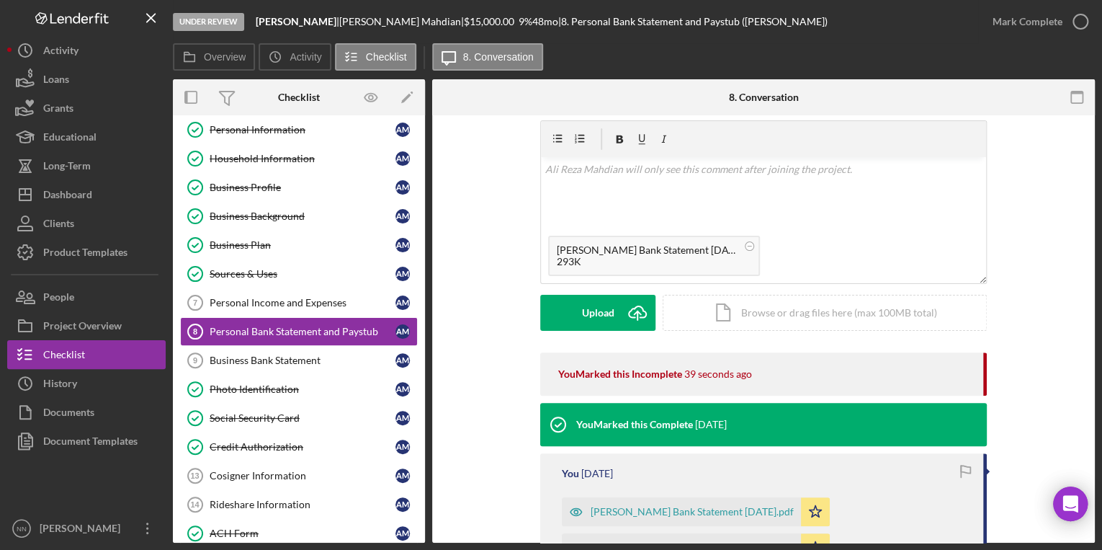
click at [591, 333] on div "Visible to Client Internal Request Docs v Color teal Color pink Remove color Ad…" at bounding box center [763, 221] width 447 height 261
click at [593, 317] on div "Upload" at bounding box center [598, 313] width 32 height 36
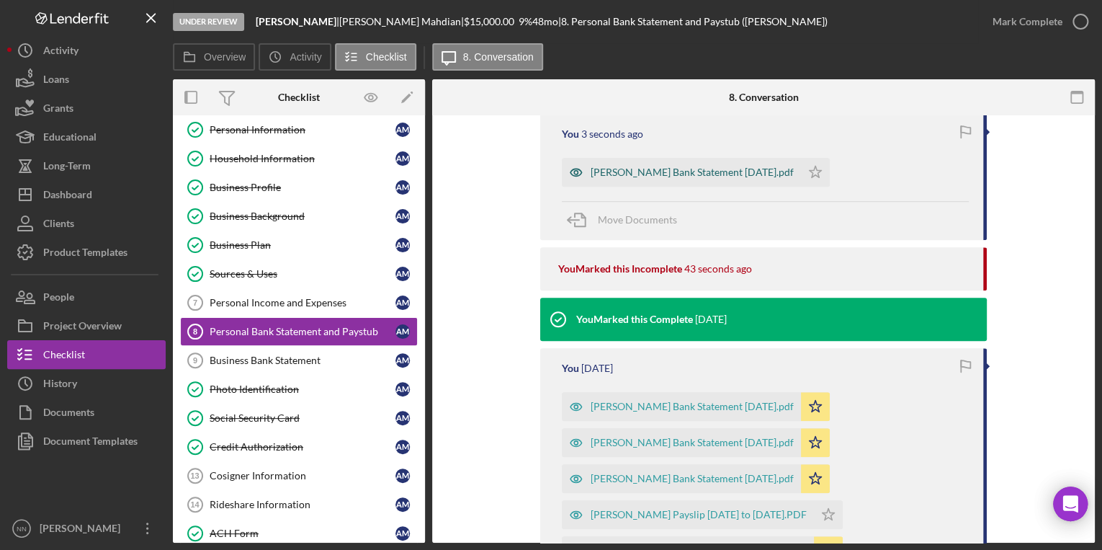
scroll to position [403, 0]
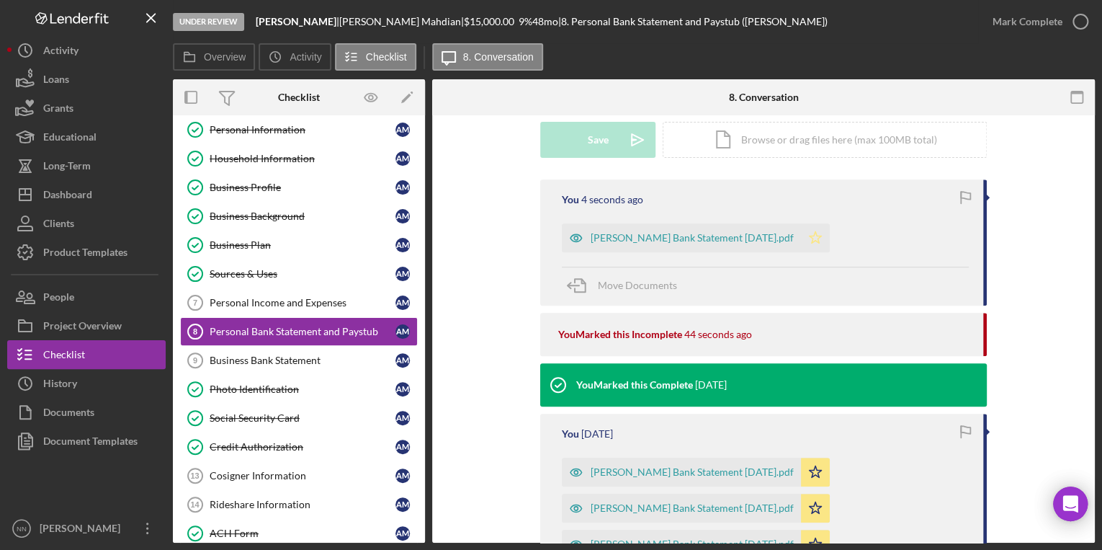
click at [810, 242] on polygon "button" at bounding box center [816, 237] width 12 height 12
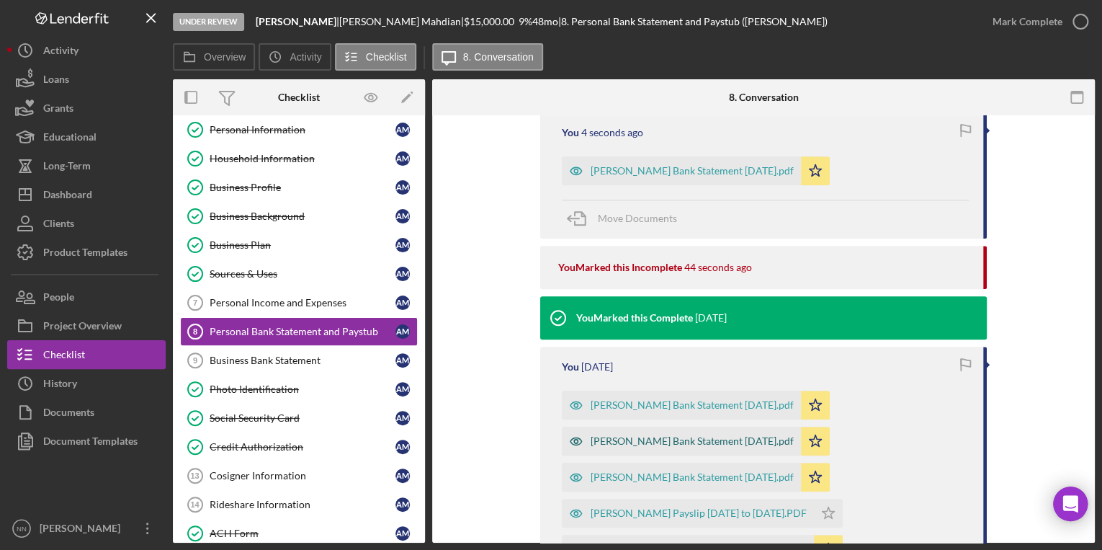
scroll to position [576, 0]
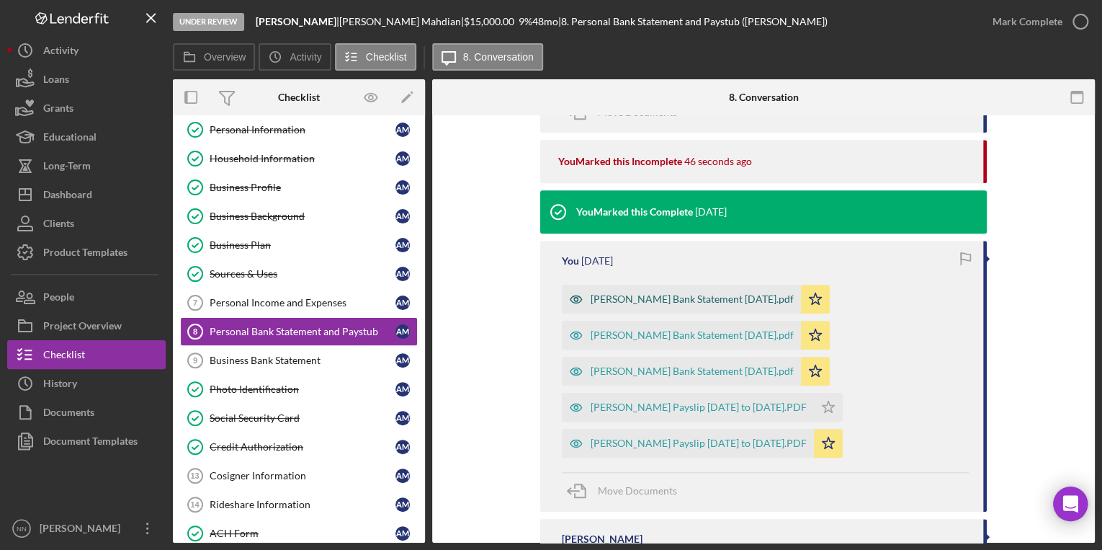
click at [683, 300] on div "[PERSON_NAME] Bank Statement [DATE].pdf" at bounding box center [692, 299] width 203 height 12
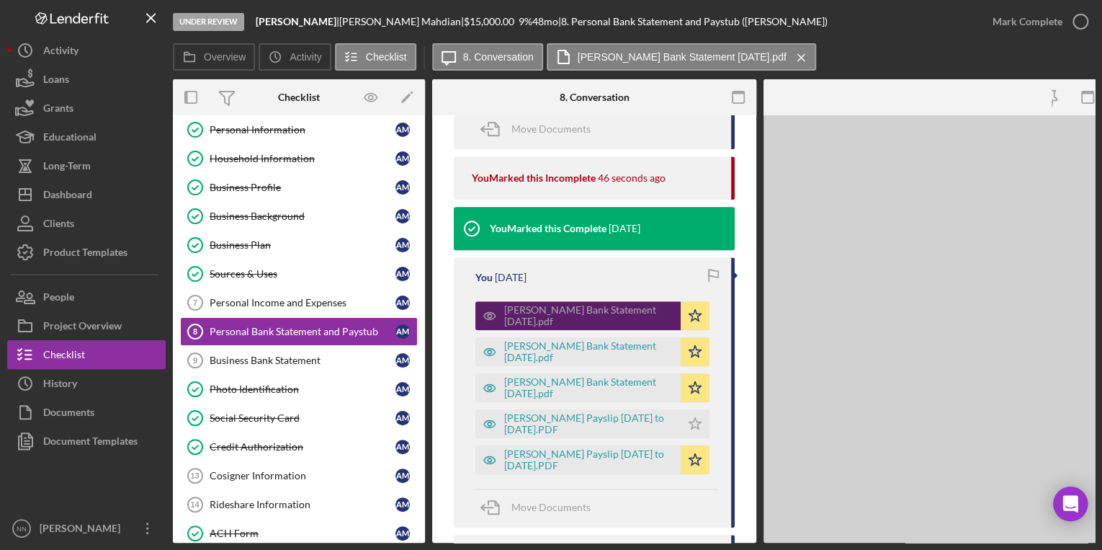
scroll to position [592, 0]
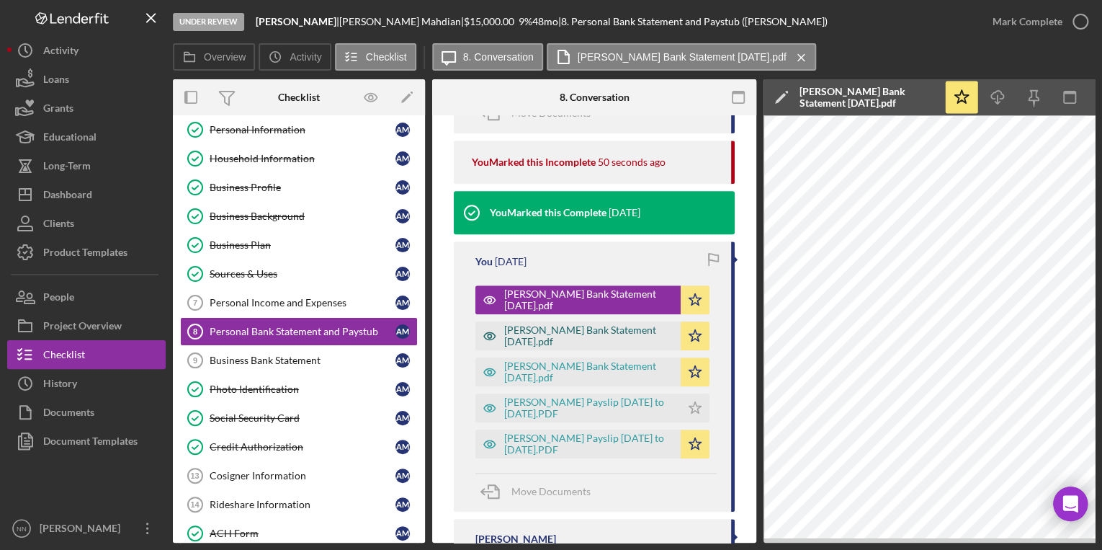
click at [570, 341] on div "[PERSON_NAME] Bank Statement [DATE].pdf" at bounding box center [588, 335] width 169 height 23
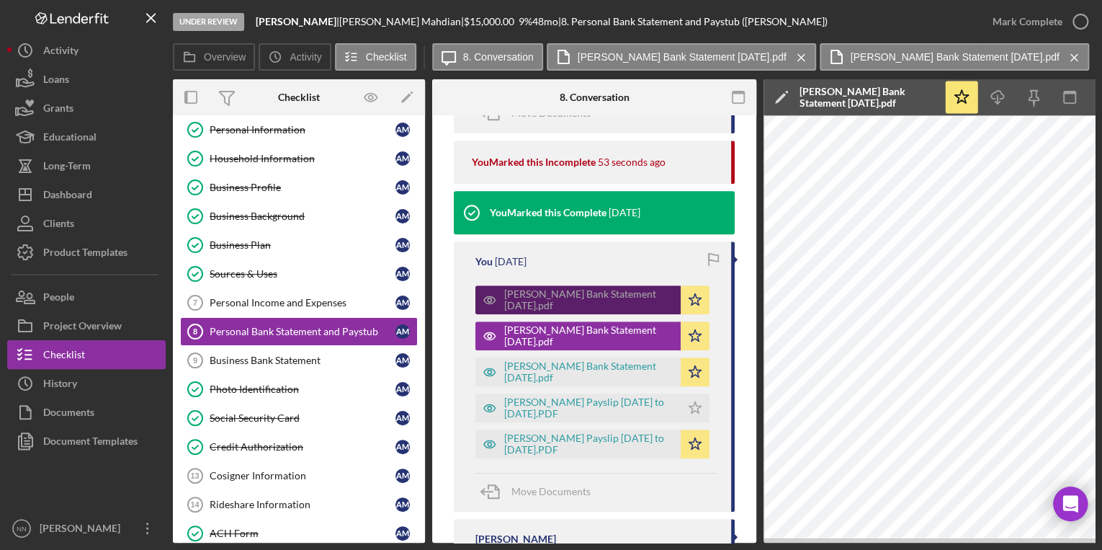
click at [599, 302] on div "[PERSON_NAME] Bank Statement [DATE].pdf" at bounding box center [588, 299] width 169 height 23
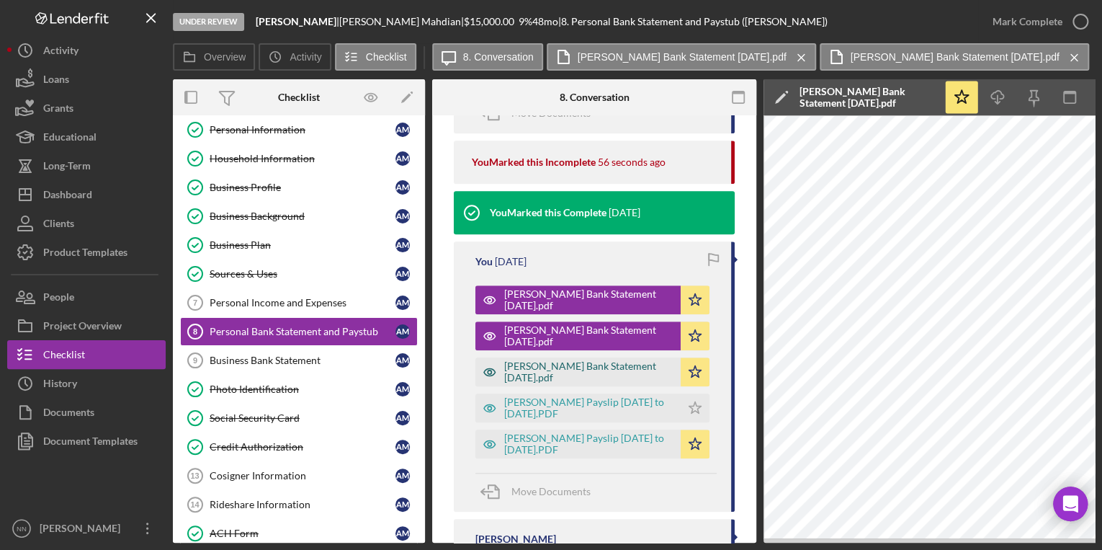
click at [625, 364] on div "[PERSON_NAME] Bank Statement [DATE].pdf" at bounding box center [588, 371] width 169 height 23
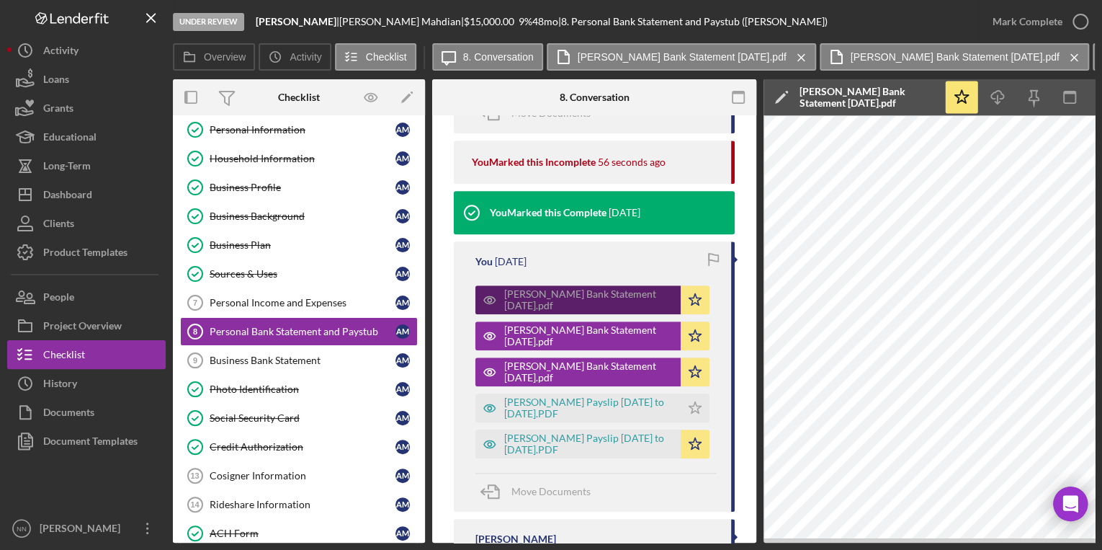
click at [628, 305] on div "[PERSON_NAME] Bank Statement [DATE].pdf" at bounding box center [588, 299] width 169 height 23
click at [620, 300] on div "[PERSON_NAME] Bank Statement [DATE].pdf" at bounding box center [588, 299] width 169 height 23
click at [605, 303] on div "[PERSON_NAME] Bank Statement [DATE].pdf" at bounding box center [588, 299] width 169 height 23
click at [588, 289] on div "[PERSON_NAME] Bank Statement [DATE].pdf" at bounding box center [588, 299] width 169 height 23
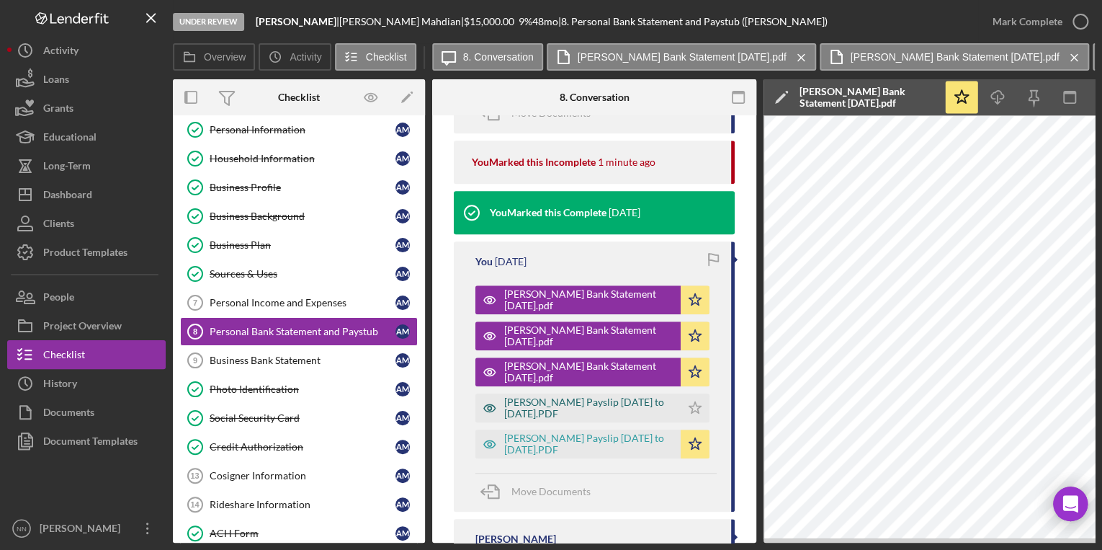
click at [599, 398] on div "[PERSON_NAME] Payslip [DATE] to [DATE].PDF" at bounding box center [588, 407] width 169 height 23
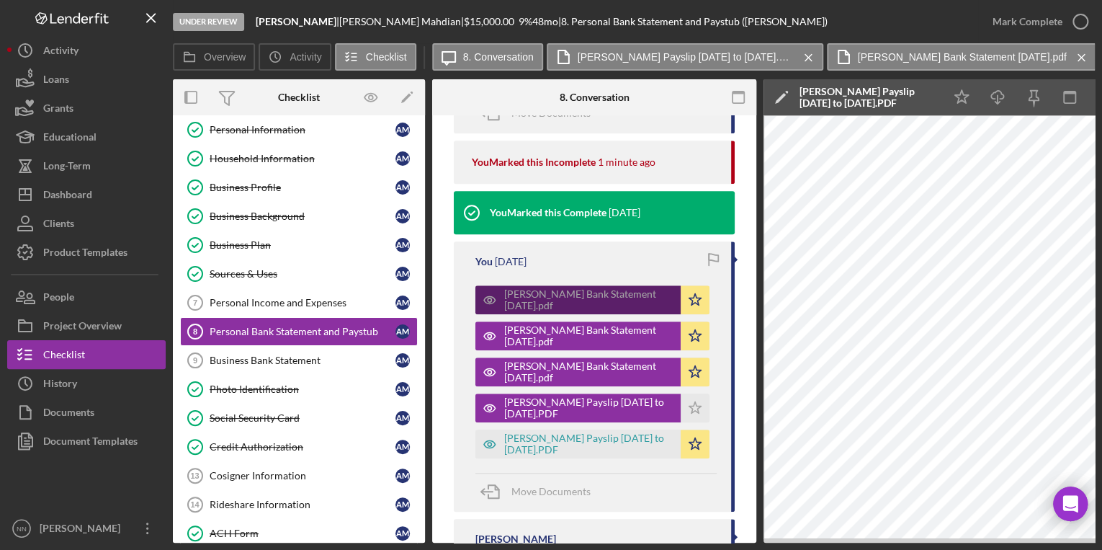
click at [579, 297] on div "[PERSON_NAME] Bank Statement [DATE].pdf" at bounding box center [588, 299] width 169 height 23
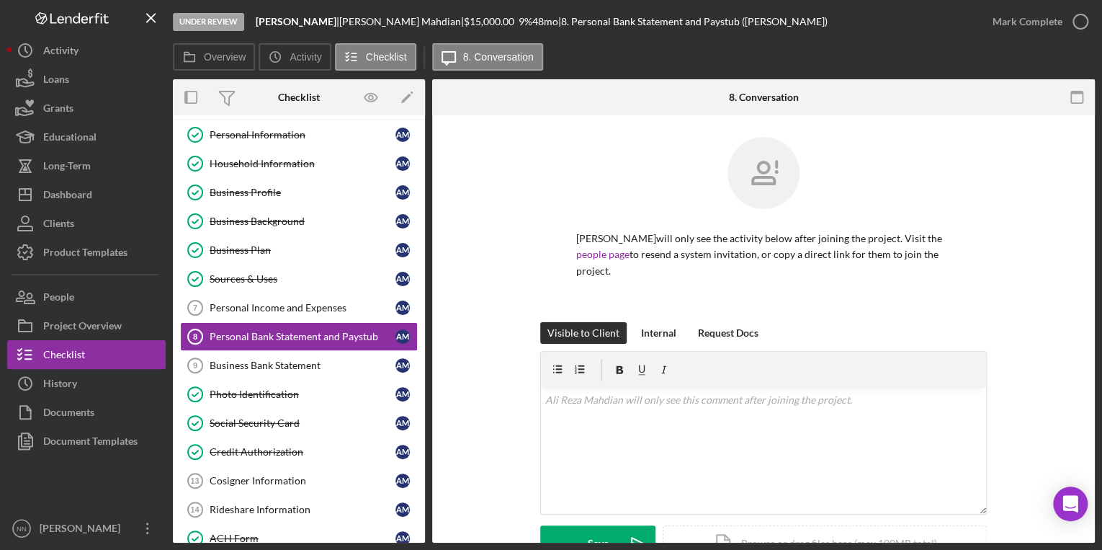
scroll to position [37, 0]
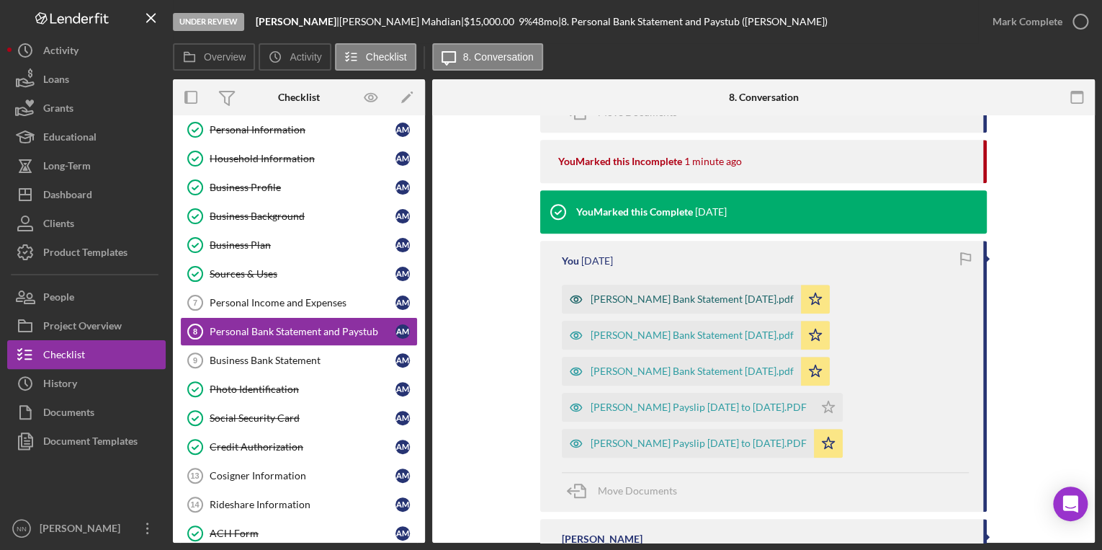
click at [704, 300] on div "[PERSON_NAME] Bank Statement [DATE].pdf" at bounding box center [692, 299] width 203 height 12
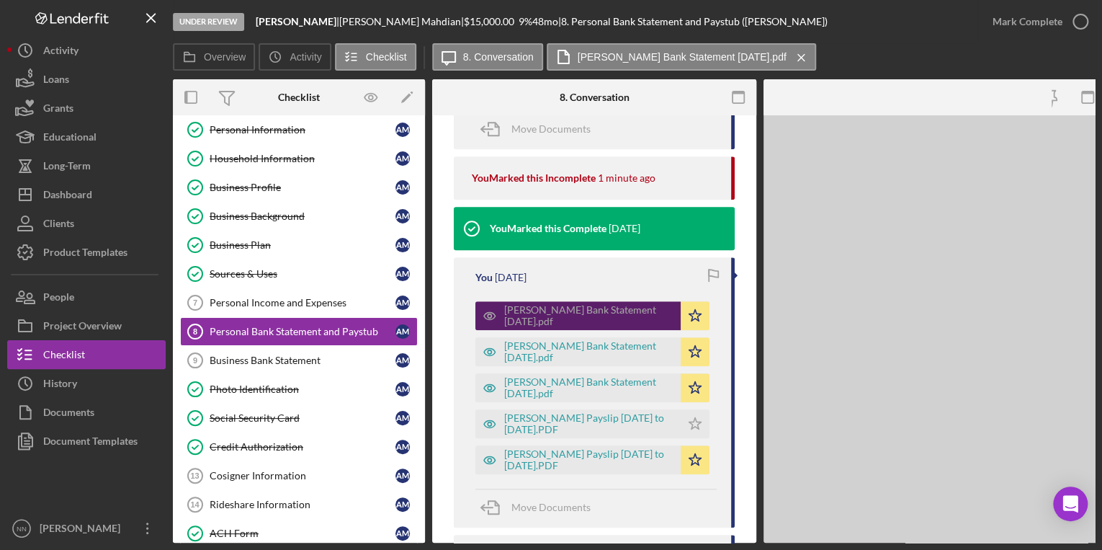
scroll to position [592, 0]
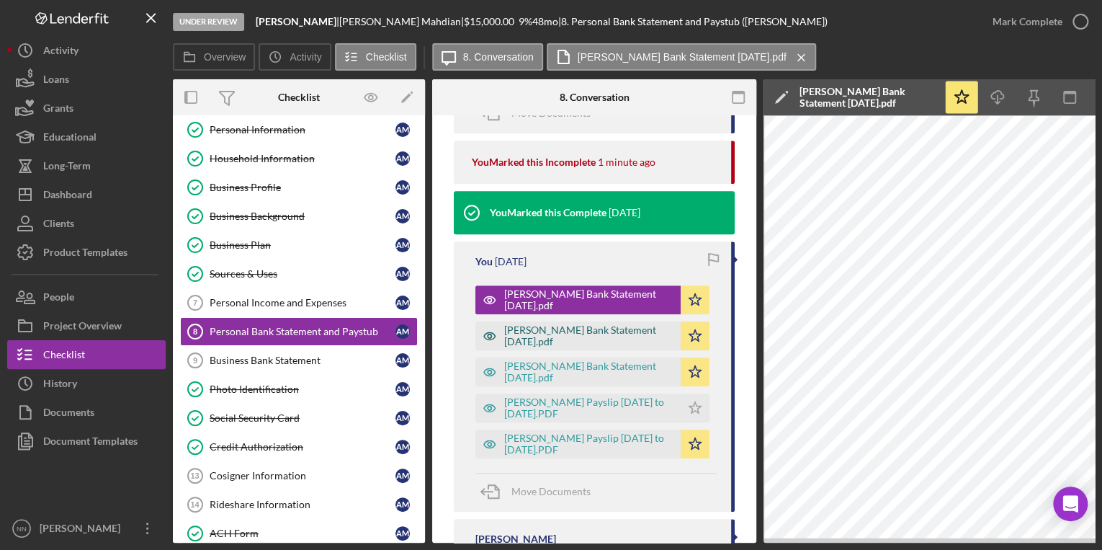
click at [585, 339] on div "[PERSON_NAME] Bank Statement [DATE].pdf" at bounding box center [588, 335] width 169 height 23
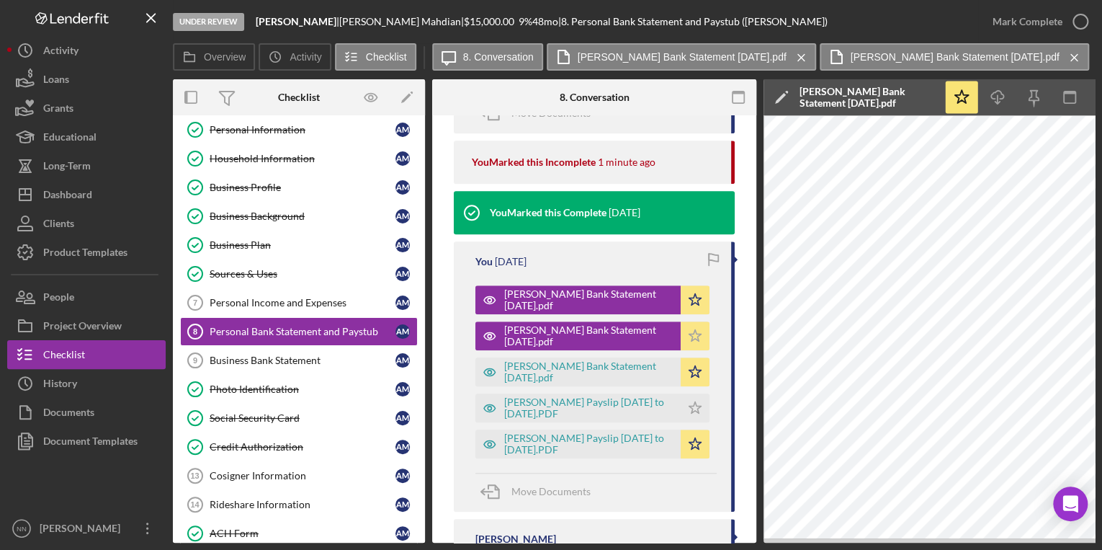
click at [695, 331] on icon "Icon/Star" at bounding box center [695, 335] width 29 height 29
click at [616, 367] on div "[PERSON_NAME] Bank Statement [DATE].pdf" at bounding box center [588, 371] width 169 height 23
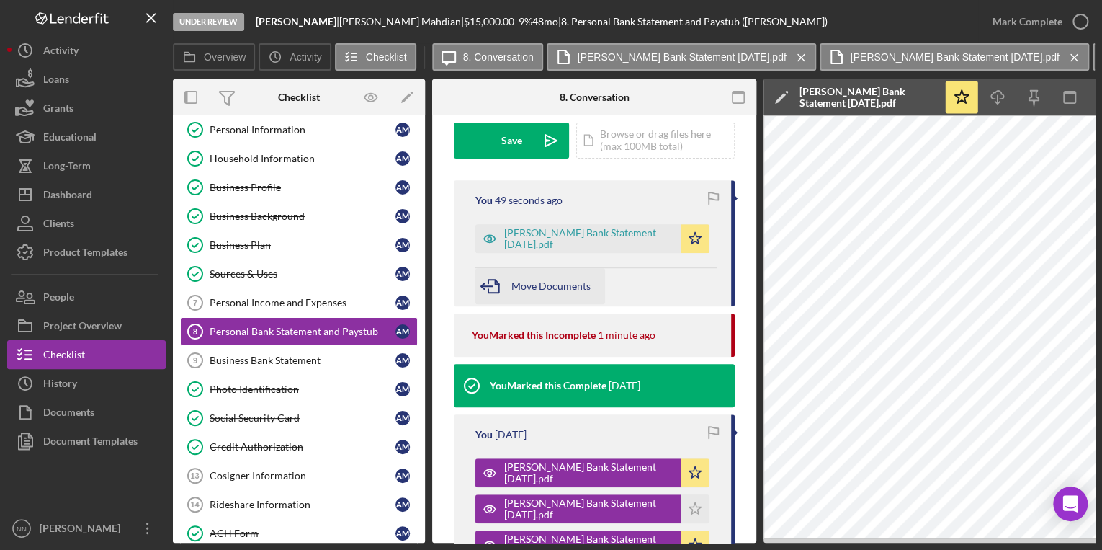
scroll to position [362, 0]
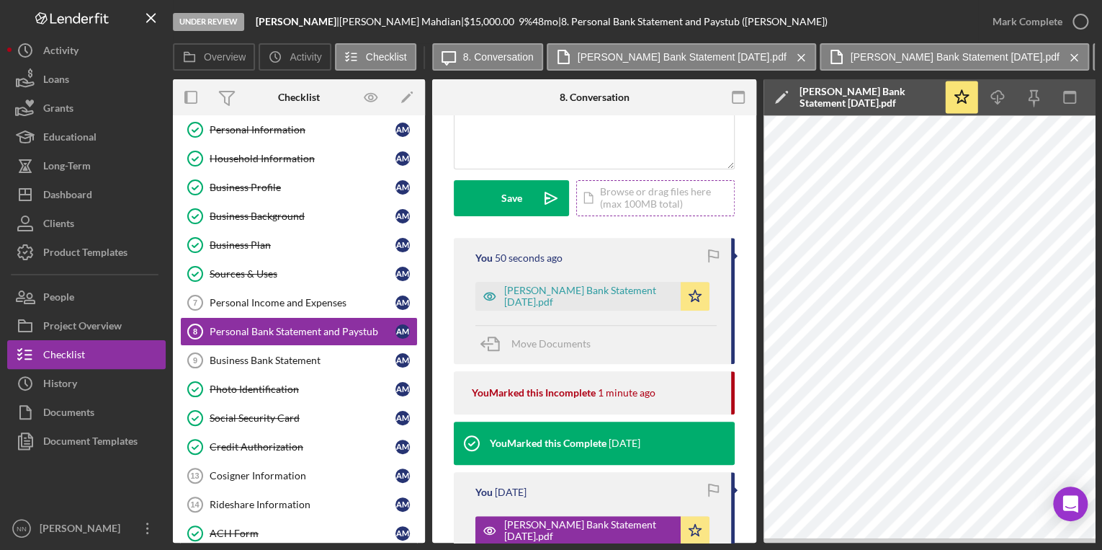
click at [640, 197] on div "Icon/Document Browse or drag files here (max 100MB total) Tap to choose files o…" at bounding box center [655, 198] width 158 height 36
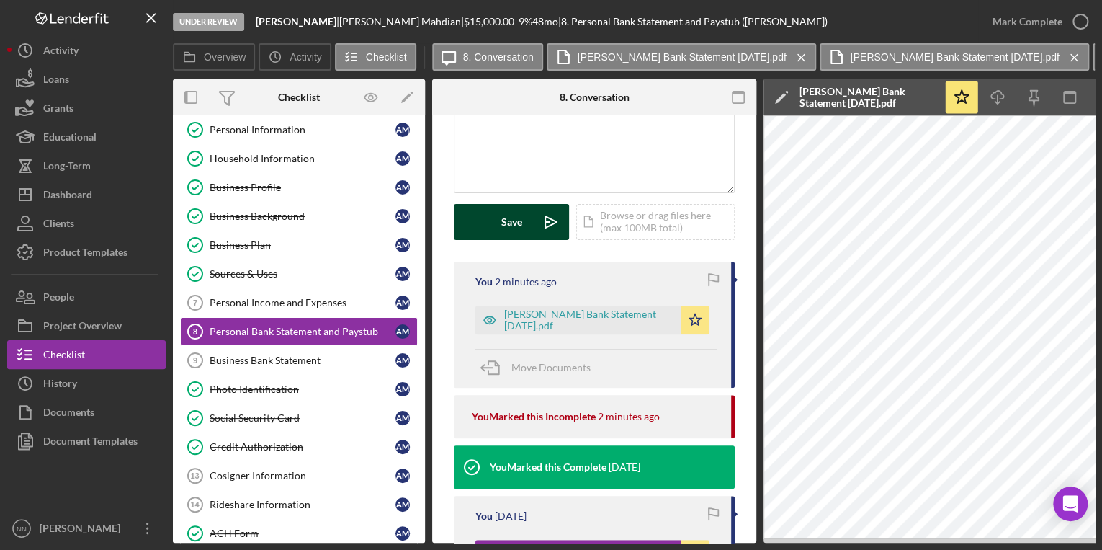
scroll to position [304, 0]
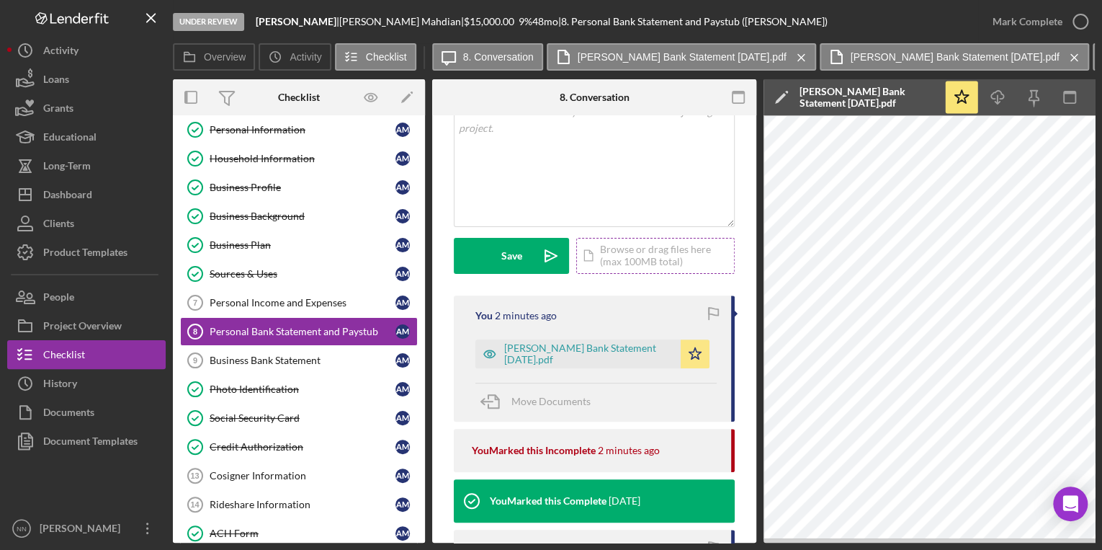
click at [645, 242] on div "Icon/Document Browse or drag files here (max 100MB total) Tap to choose files o…" at bounding box center [655, 256] width 158 height 36
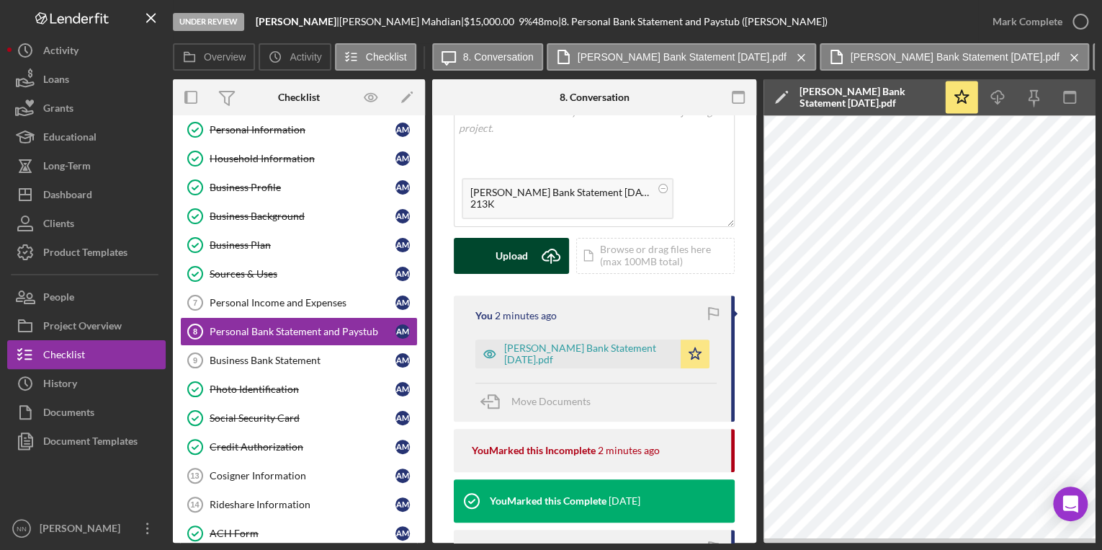
click at [514, 252] on div "Upload" at bounding box center [512, 256] width 32 height 36
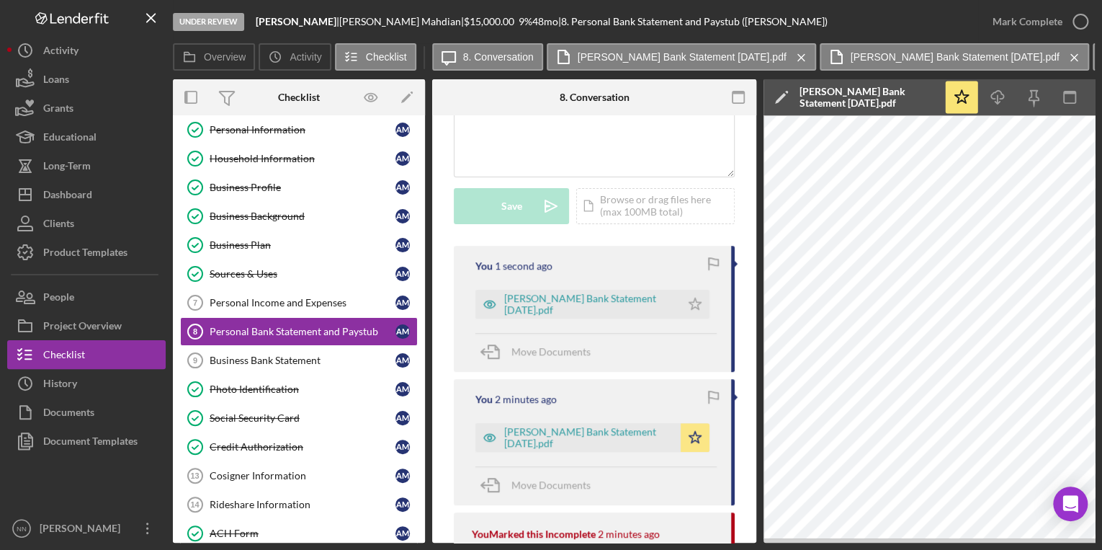
scroll to position [419, 0]
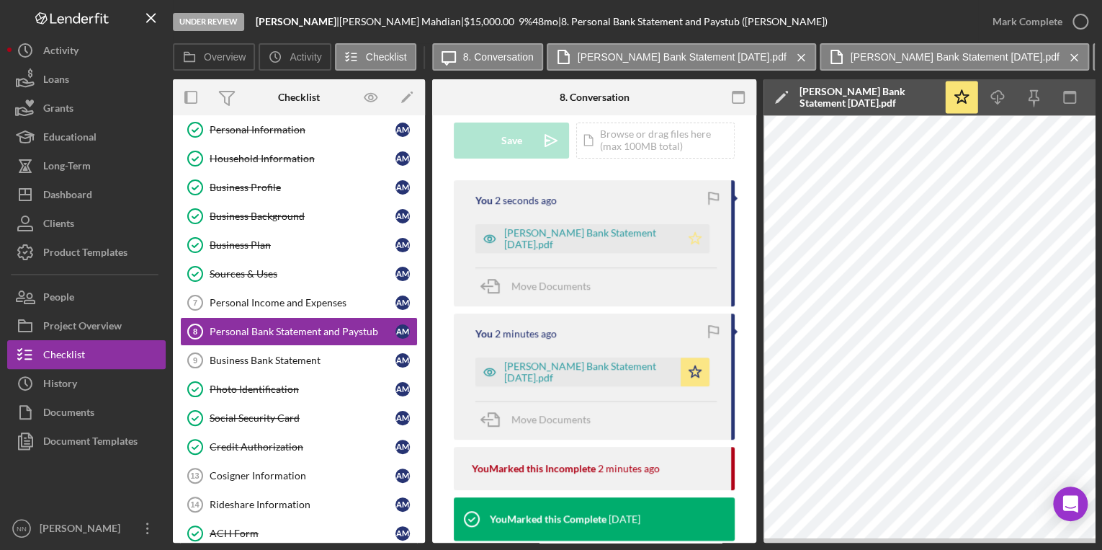
click at [696, 233] on icon "Icon/Star" at bounding box center [695, 238] width 29 height 29
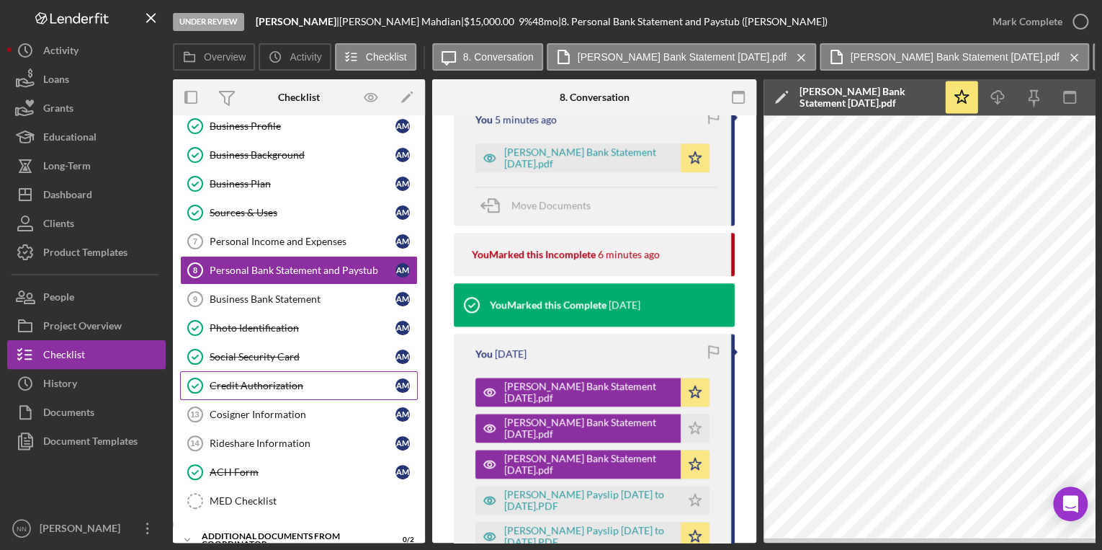
scroll to position [210, 0]
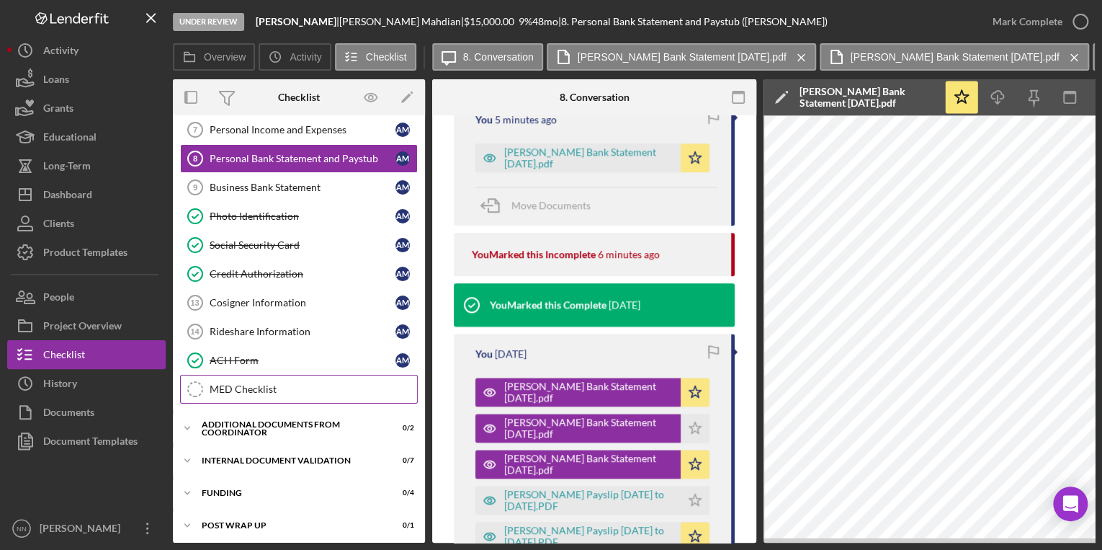
click at [284, 383] on div "MED Checklist" at bounding box center [313, 389] width 207 height 12
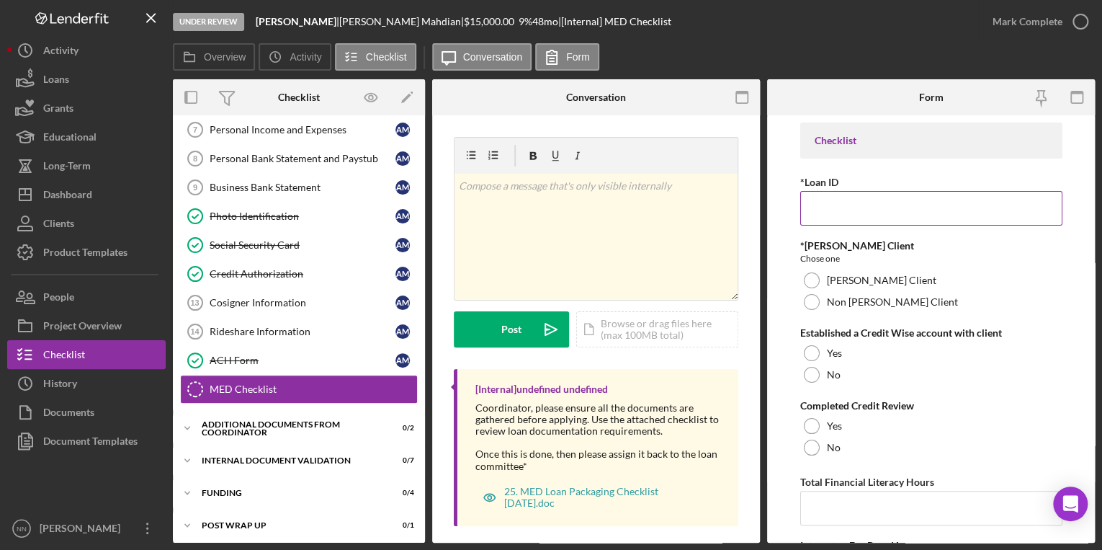
click at [911, 202] on input "*Loan ID" at bounding box center [931, 208] width 262 height 35
paste input "CRRA2510"
type input "CRRA2510"
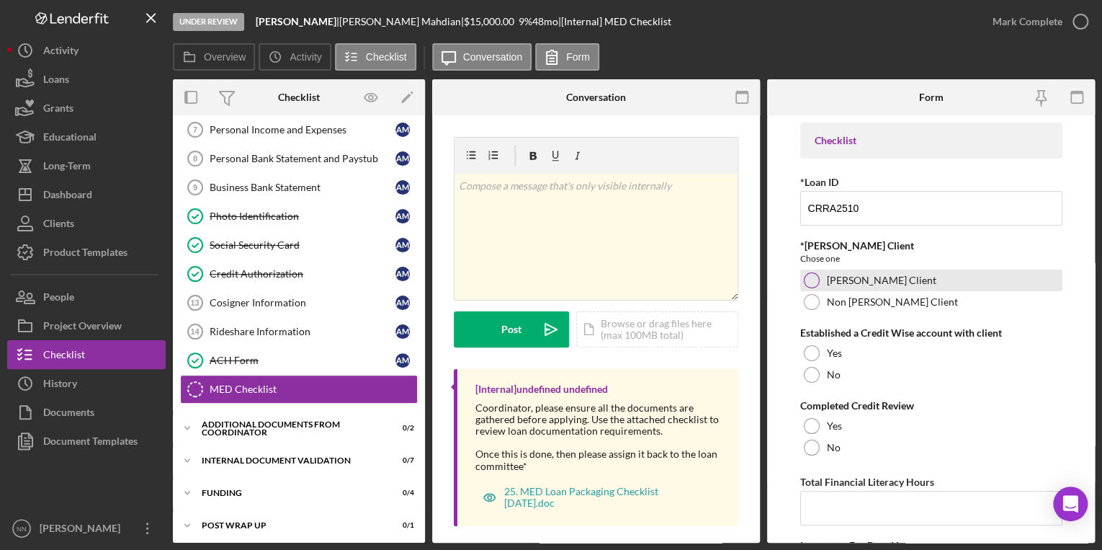
click at [844, 283] on label "ORR Client" at bounding box center [881, 280] width 109 height 12
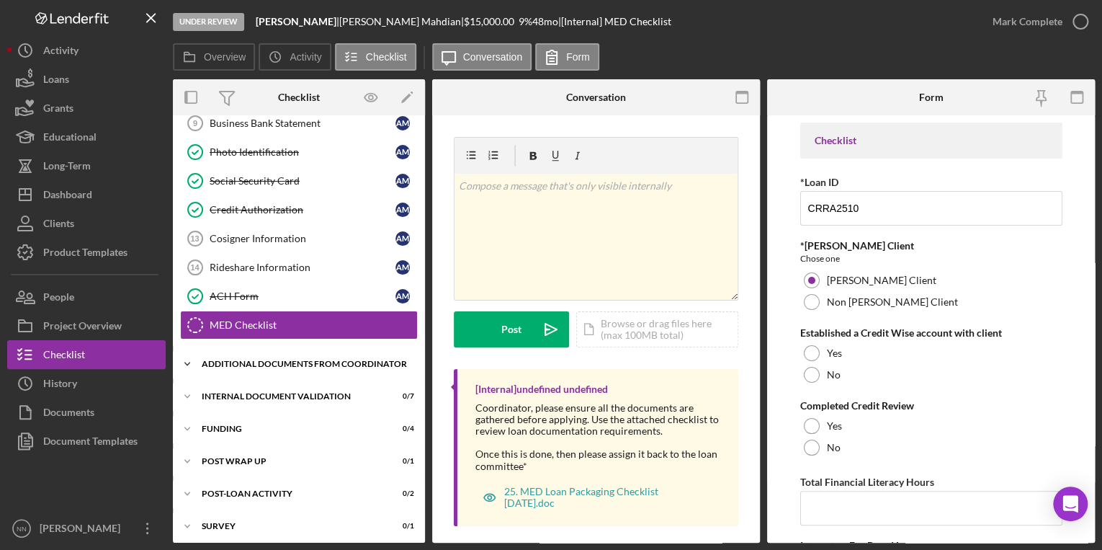
scroll to position [274, 0]
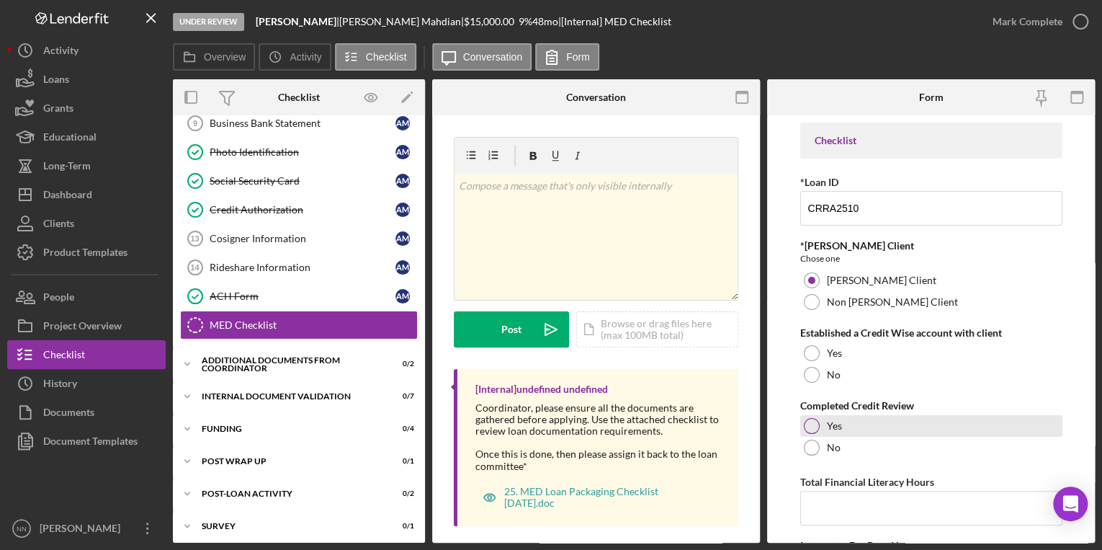
click at [817, 426] on div at bounding box center [812, 426] width 16 height 16
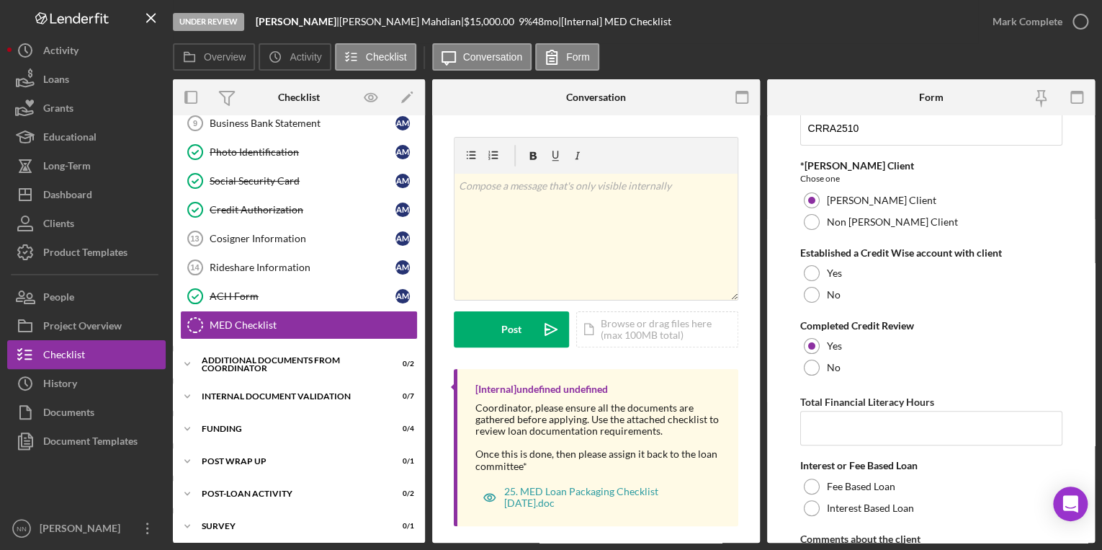
scroll to position [115, 0]
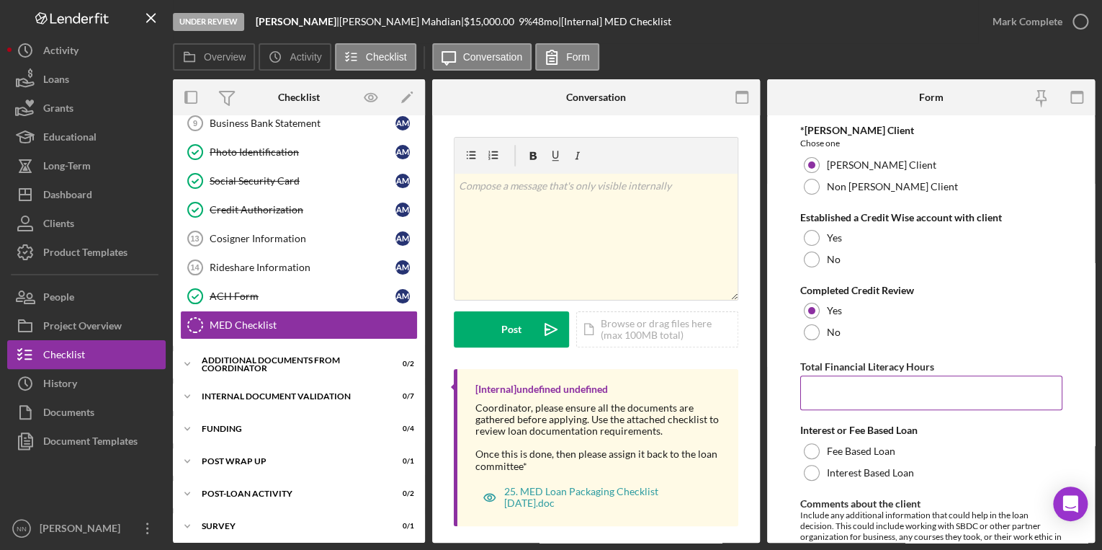
click at [838, 404] on input "Total Financial Literacy Hours" at bounding box center [931, 392] width 262 height 35
type input "4"
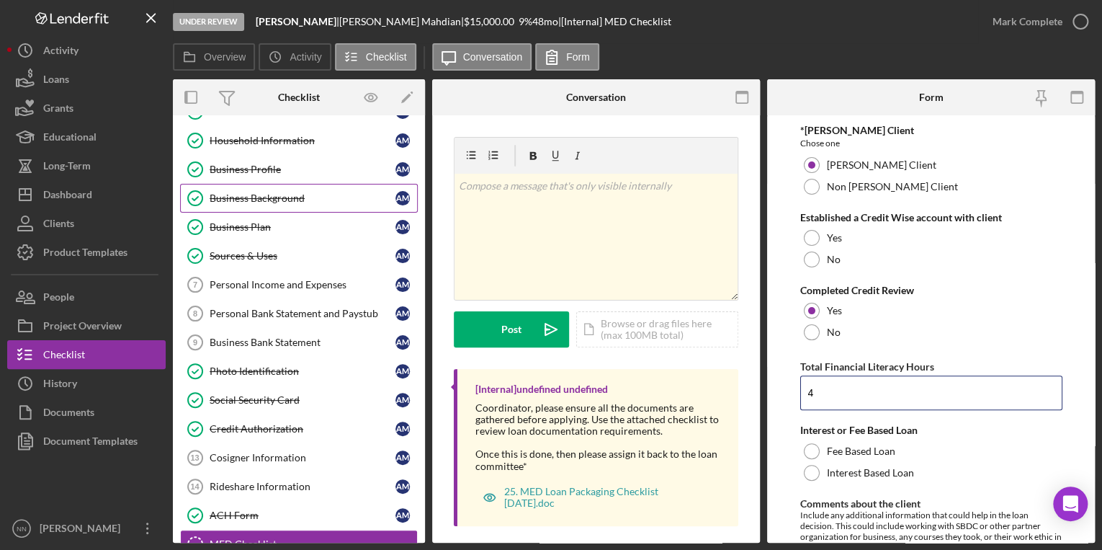
scroll to position [0, 0]
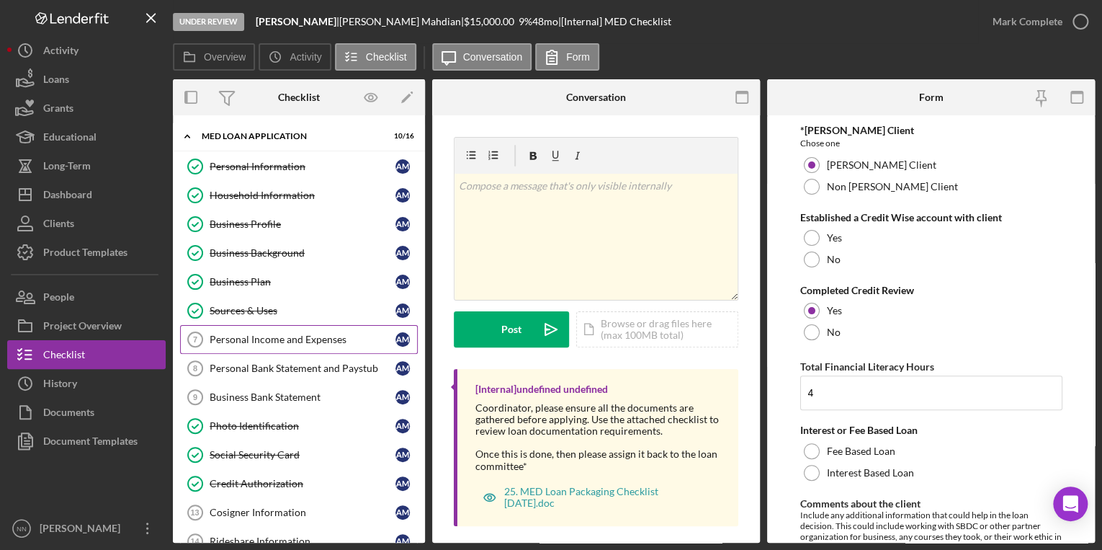
click at [311, 333] on div "Personal Income and Expenses" at bounding box center [303, 339] width 186 height 12
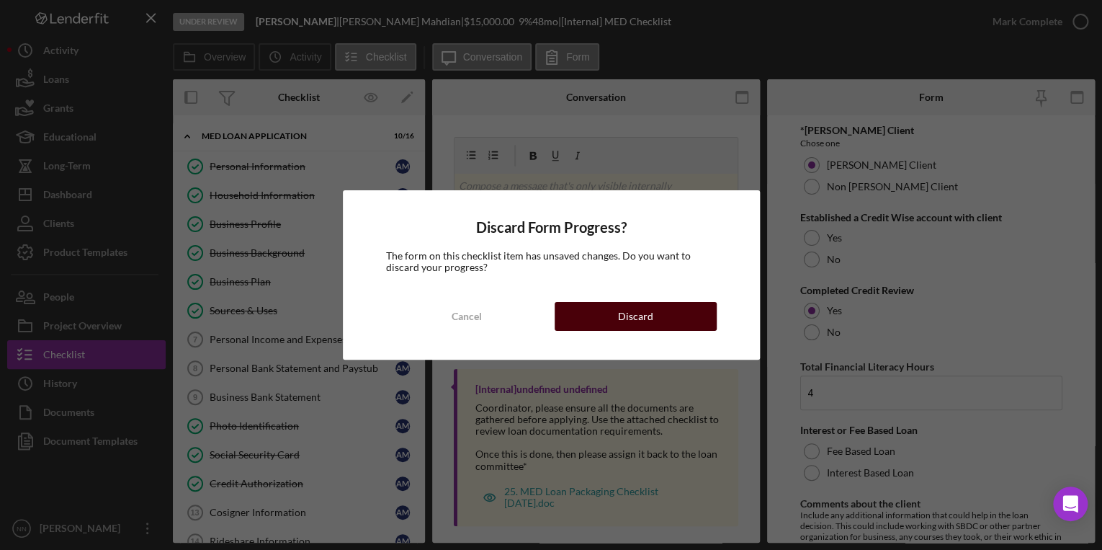
click at [592, 327] on button "Discard" at bounding box center [636, 316] width 162 height 29
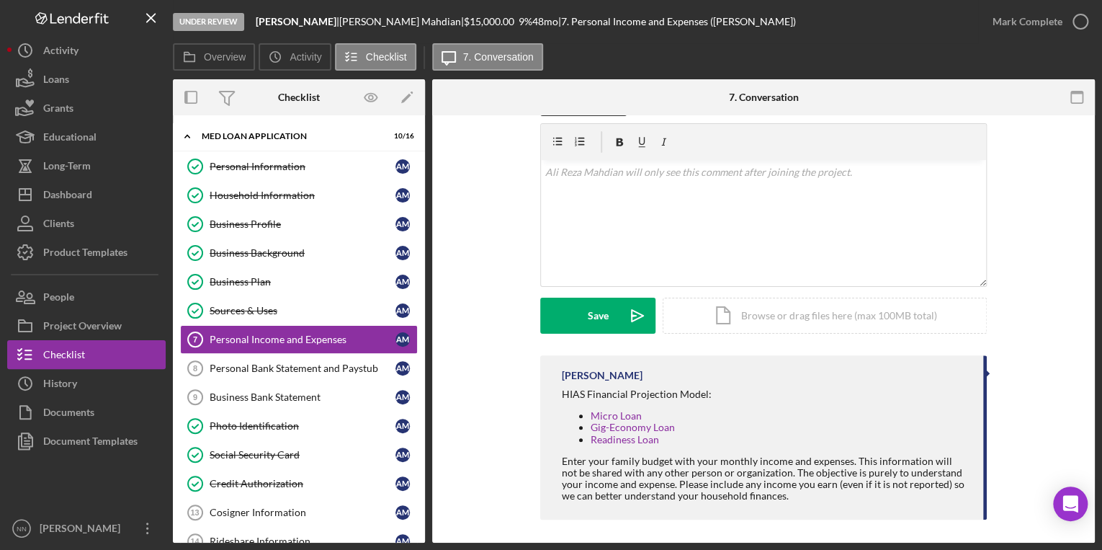
scroll to position [233, 0]
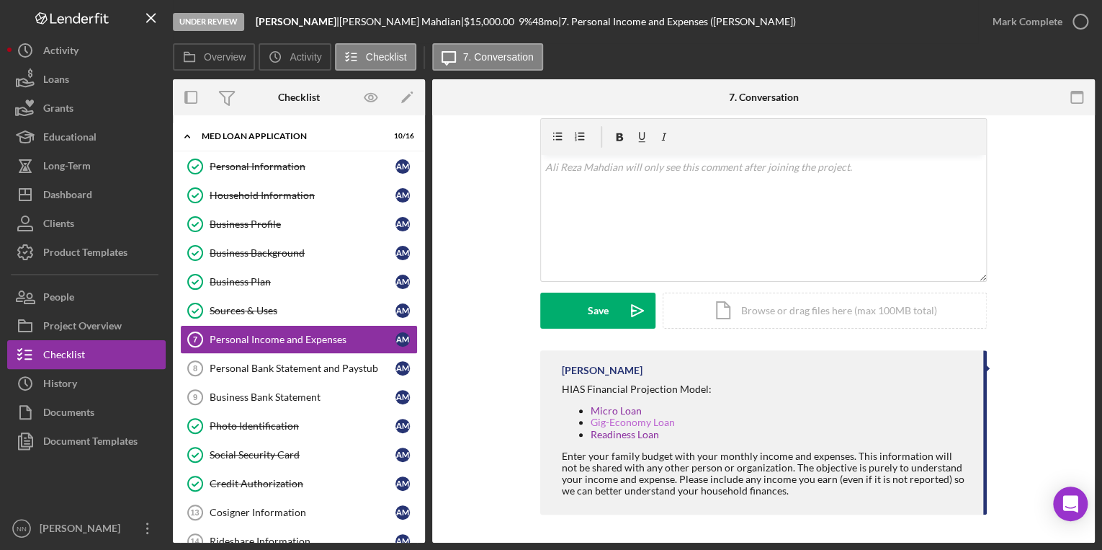
click at [652, 424] on link "Gig-Economy Loan" at bounding box center [633, 422] width 84 height 12
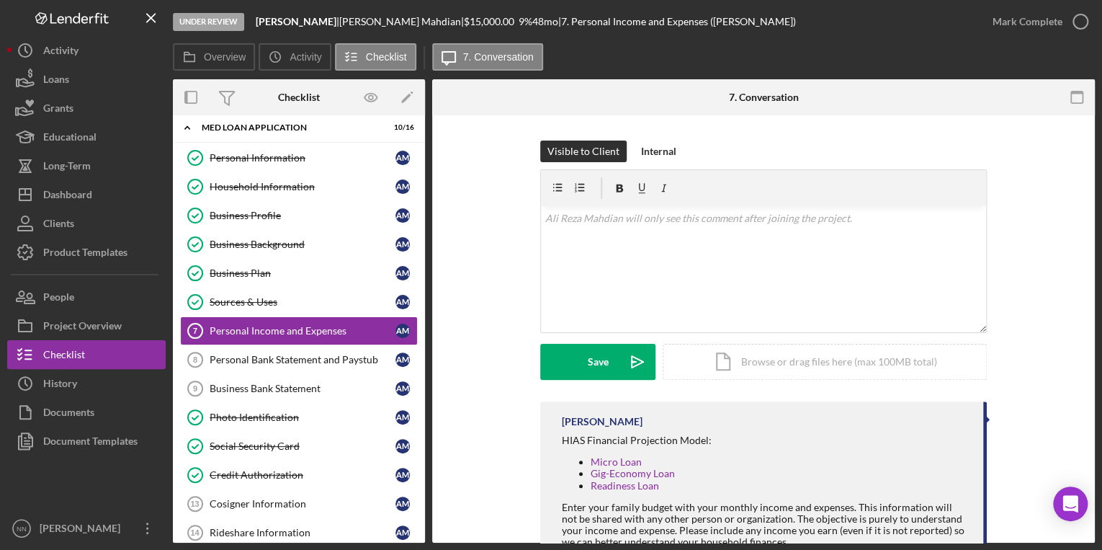
scroll to position [230, 0]
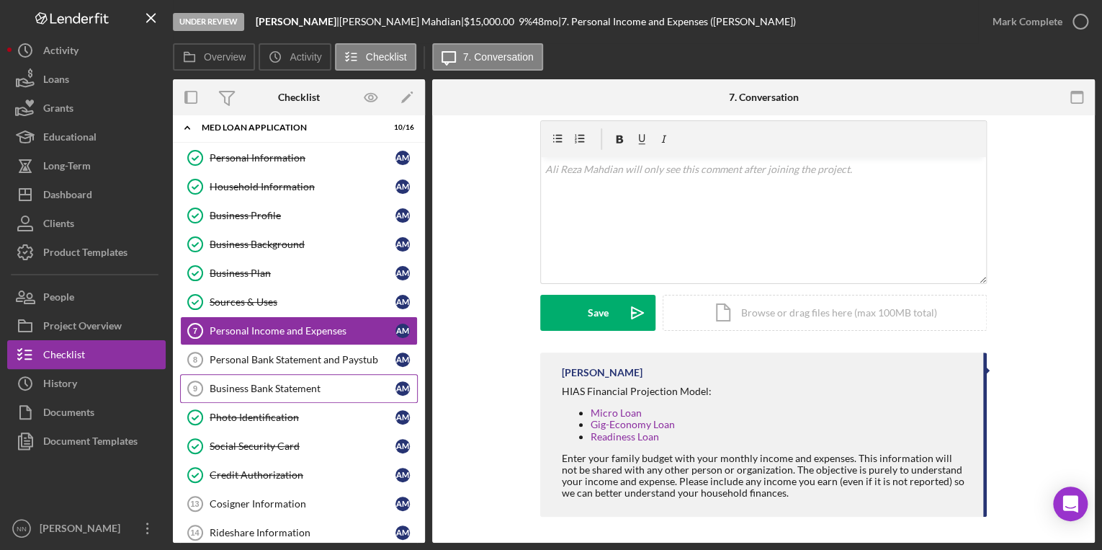
click at [293, 383] on div "Business Bank Statement" at bounding box center [303, 388] width 186 height 12
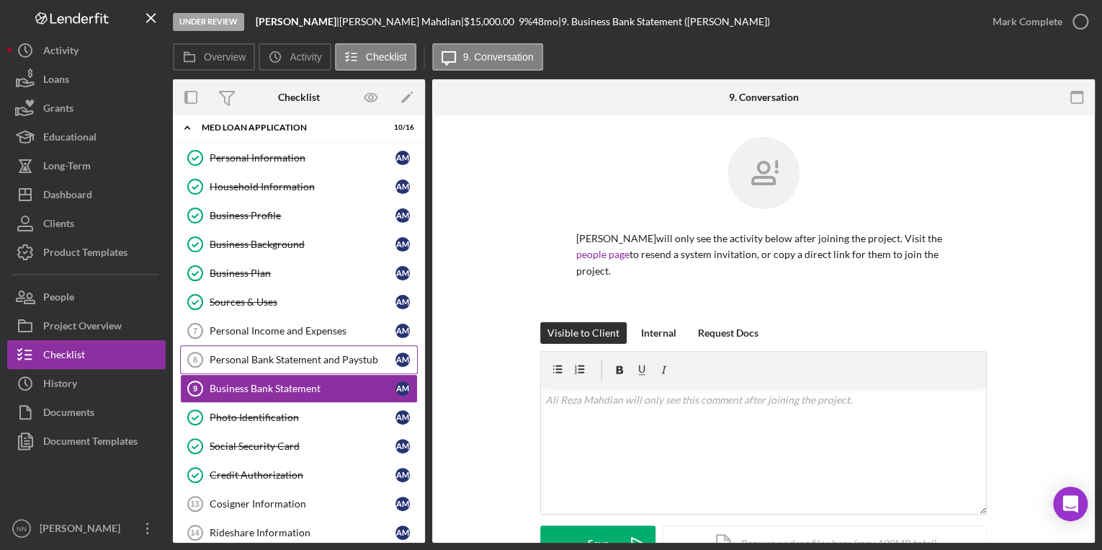
click at [346, 354] on div "Personal Bank Statement and Paystub" at bounding box center [303, 360] width 186 height 12
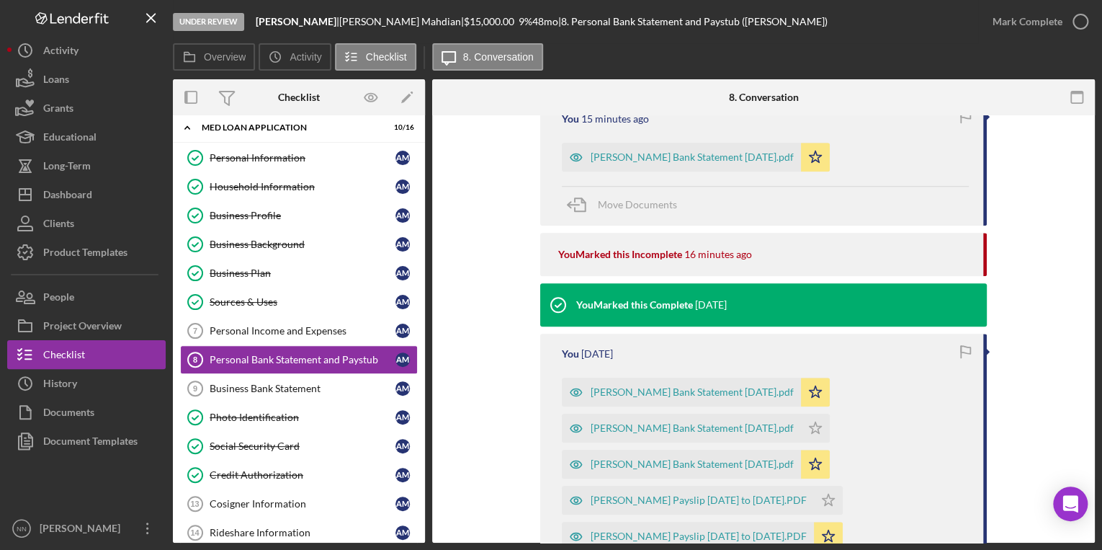
scroll to position [461, 0]
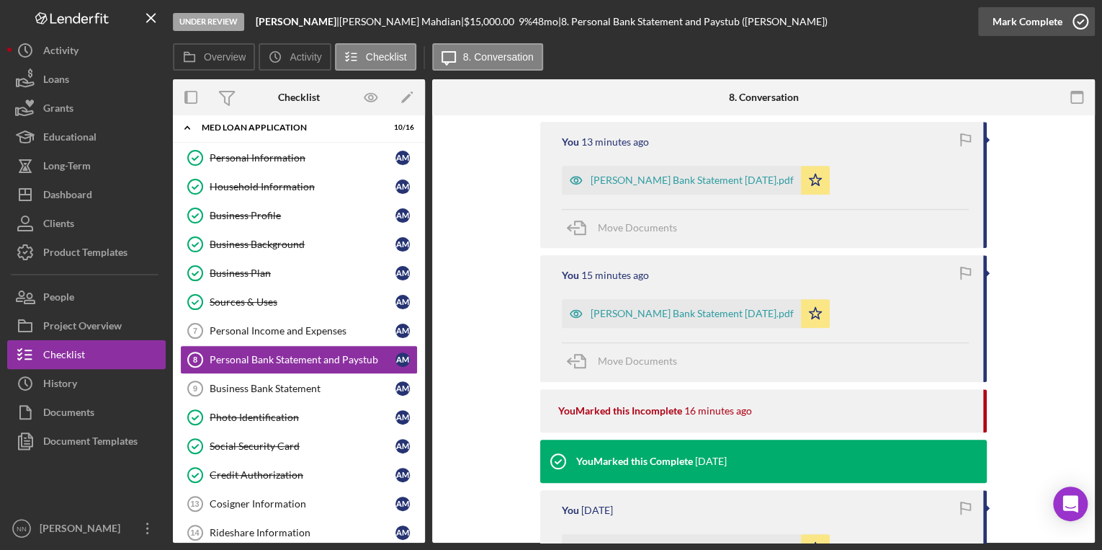
click at [1075, 19] on icon "button" at bounding box center [1080, 22] width 36 height 36
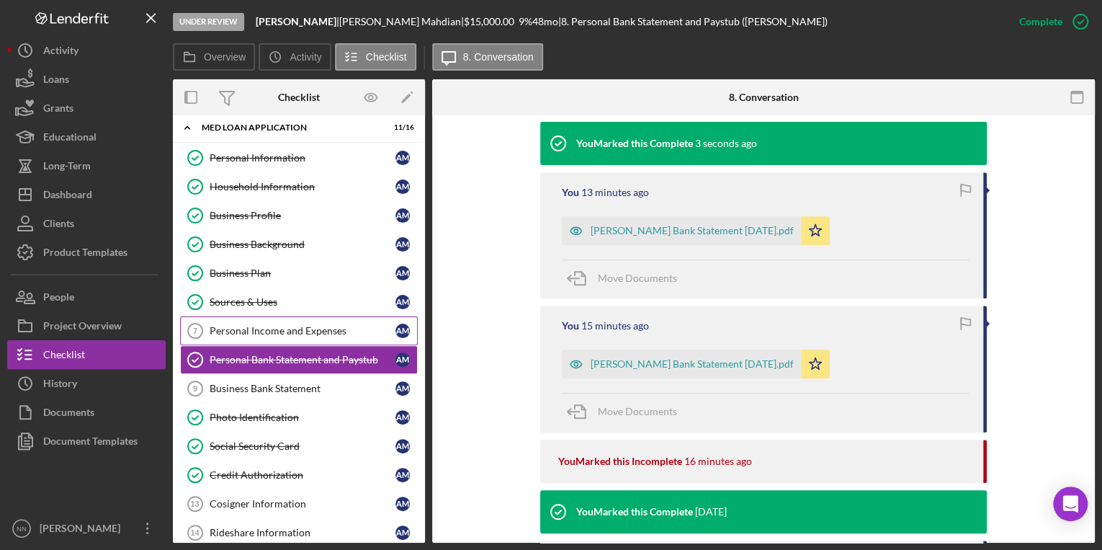
click at [303, 328] on div "Personal Income and Expenses" at bounding box center [303, 331] width 186 height 12
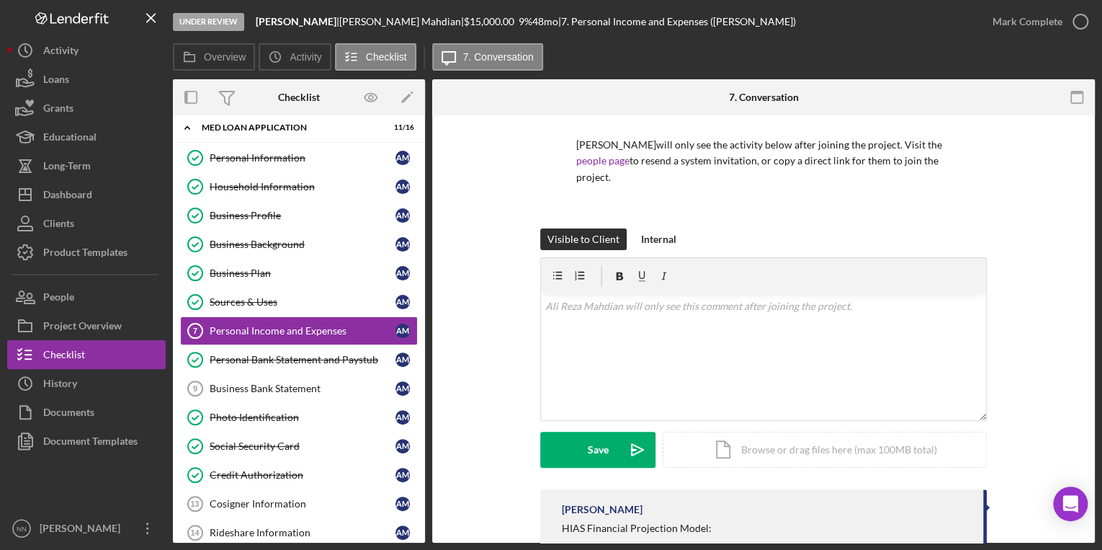
scroll to position [233, 0]
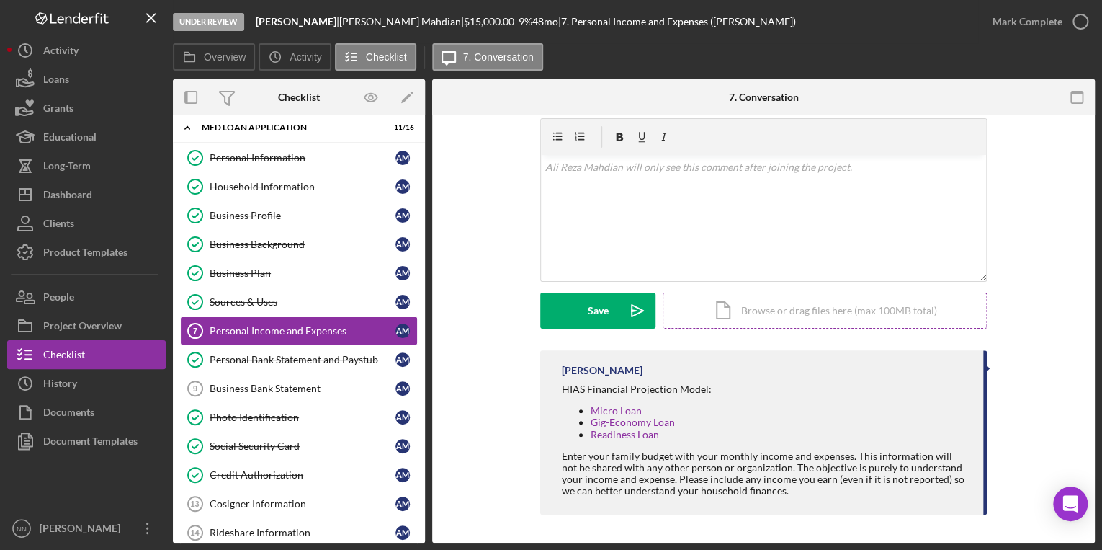
click at [772, 316] on div "Icon/Document Browse or drag files here (max 100MB total) Tap to choose files o…" at bounding box center [825, 310] width 324 height 36
click at [642, 424] on link "Gig-Economy Loan" at bounding box center [633, 422] width 84 height 12
